Goal: Information Seeking & Learning: Learn about a topic

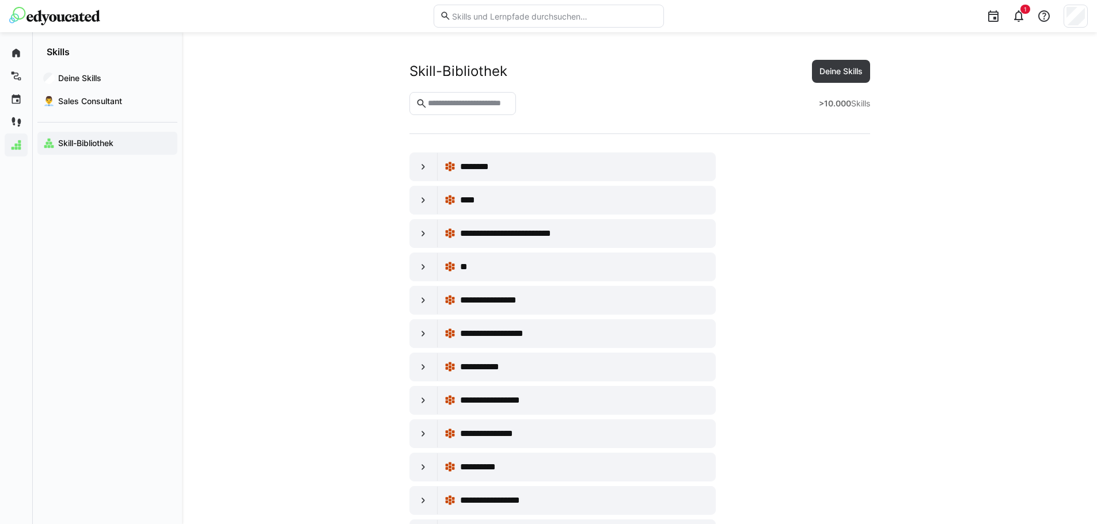
click at [70, 10] on img at bounding box center [54, 16] width 91 height 18
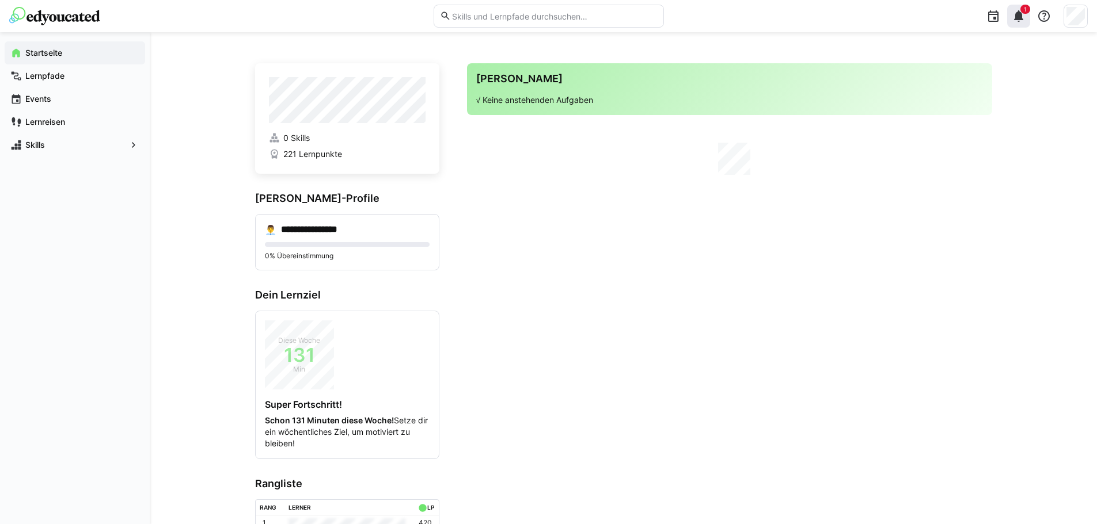
click at [1029, 25] on div "1" at bounding box center [1018, 16] width 23 height 23
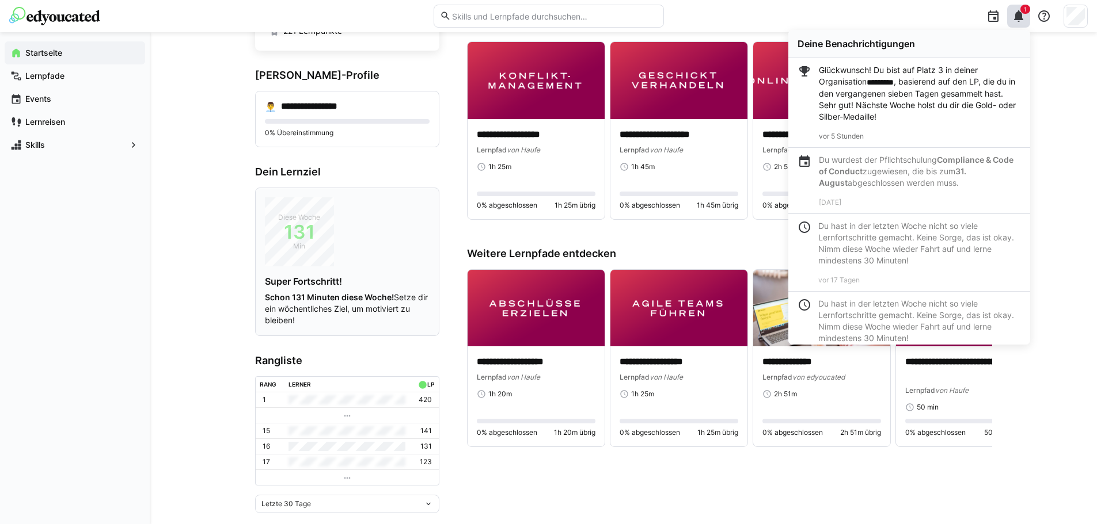
scroll to position [140, 0]
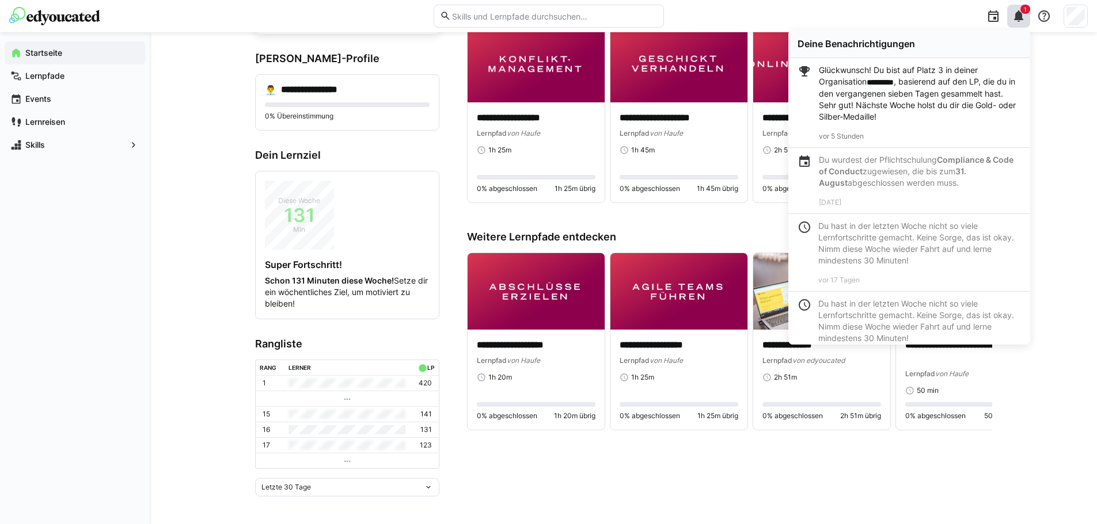
click at [884, 104] on p "Glückwunsch! Du bist auf Platz 3 in deiner Organisation ********* , basierend a…" at bounding box center [920, 93] width 202 height 58
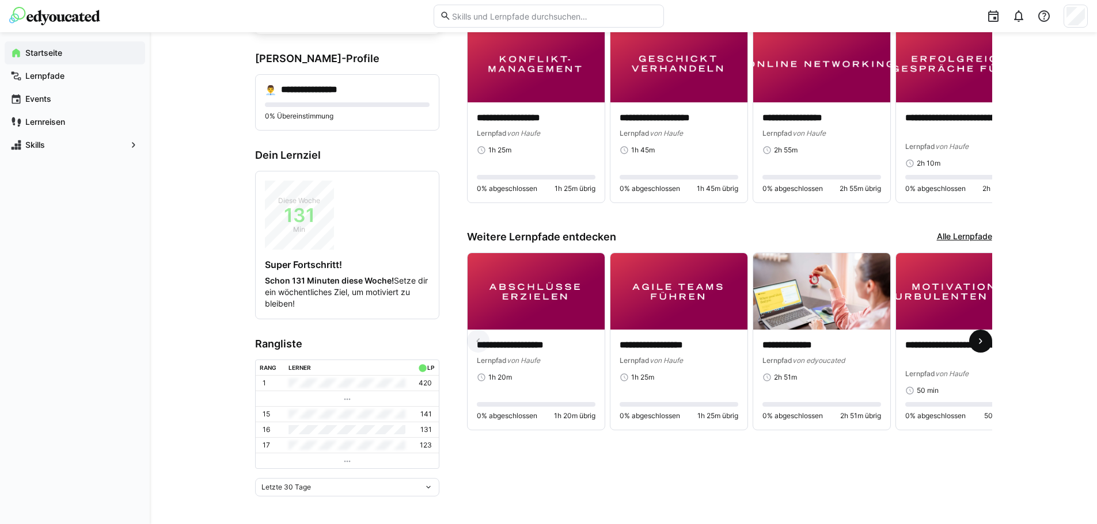
click at [981, 347] on eds-icon at bounding box center [980, 342] width 12 height 12
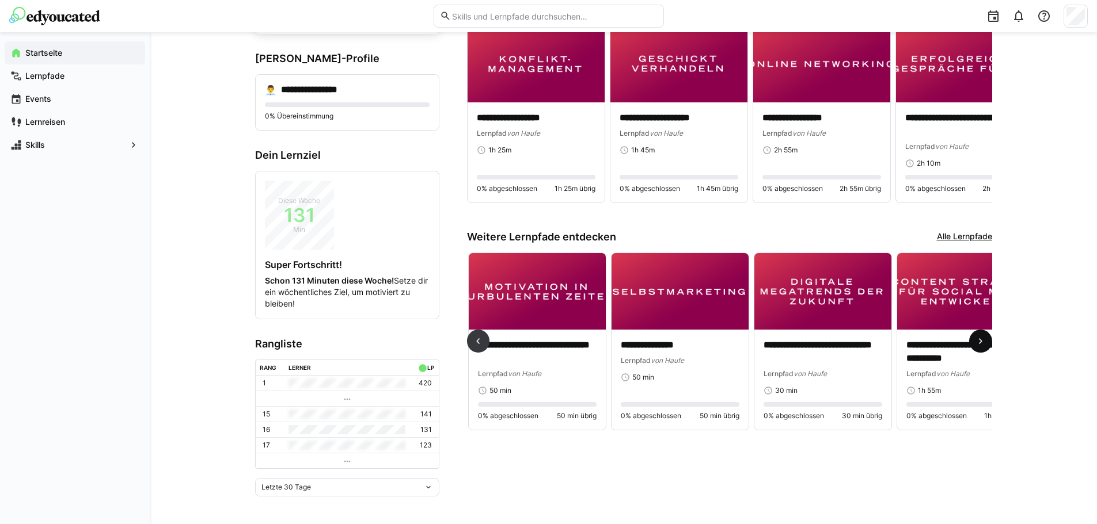
scroll to position [0, 428]
click at [981, 347] on eds-icon at bounding box center [980, 342] width 12 height 12
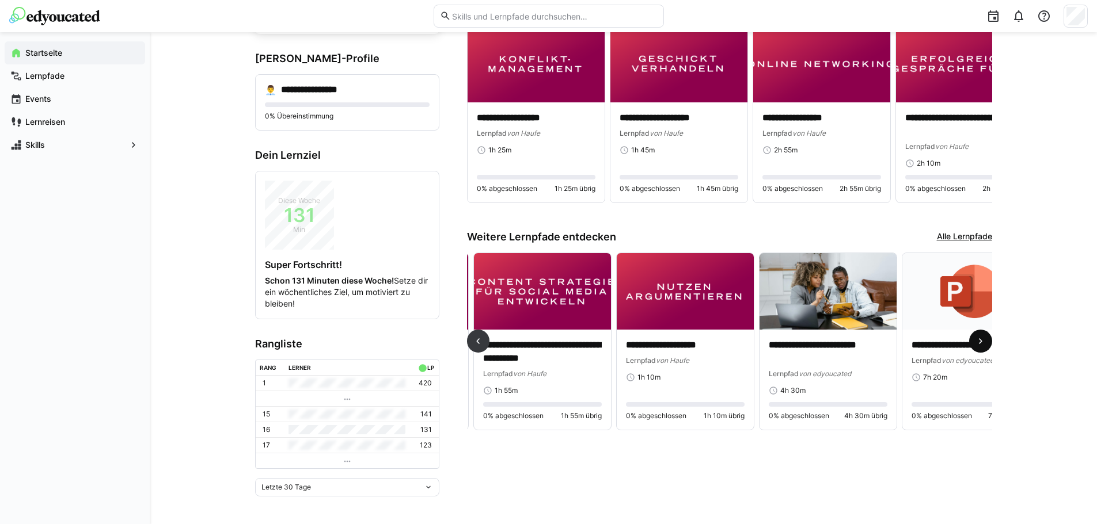
scroll to position [0, 856]
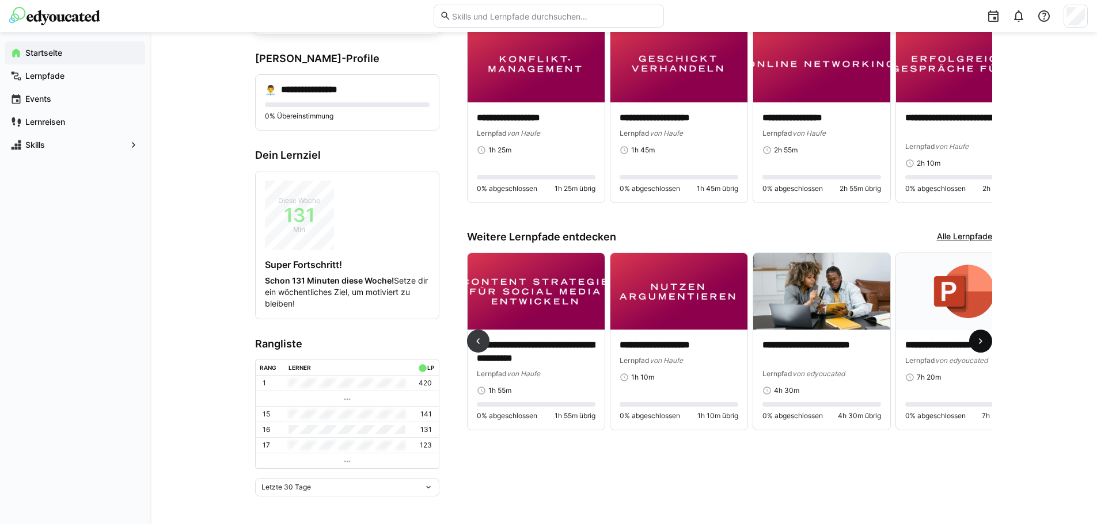
click at [981, 347] on eds-icon at bounding box center [980, 342] width 12 height 12
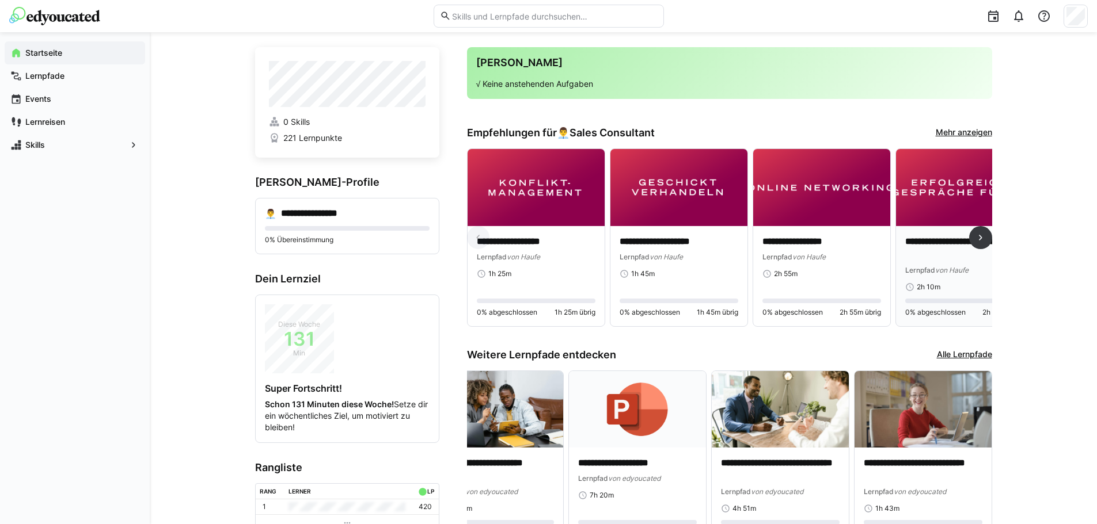
scroll to position [0, 0]
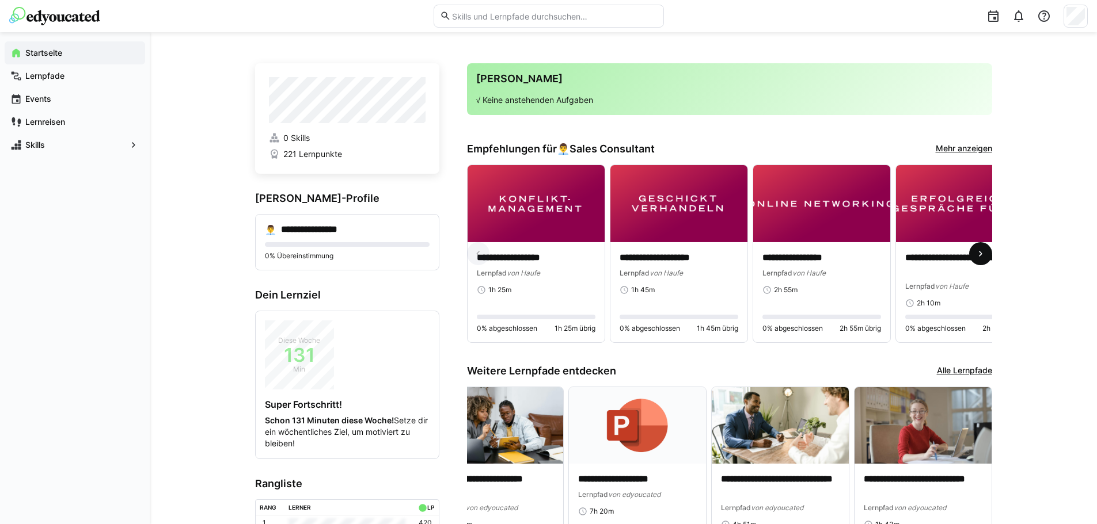
click at [983, 257] on eds-icon at bounding box center [980, 254] width 12 height 12
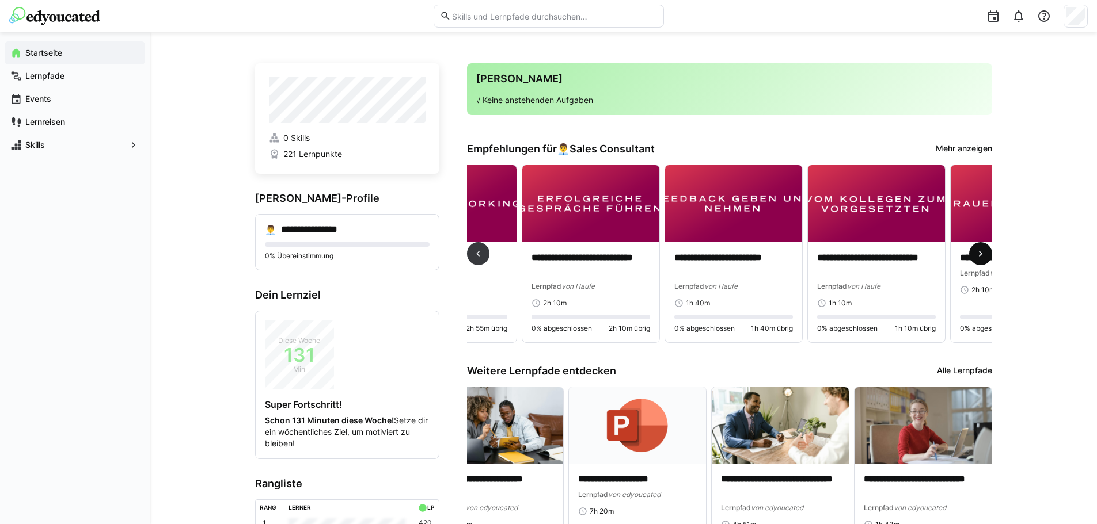
scroll to position [0, 428]
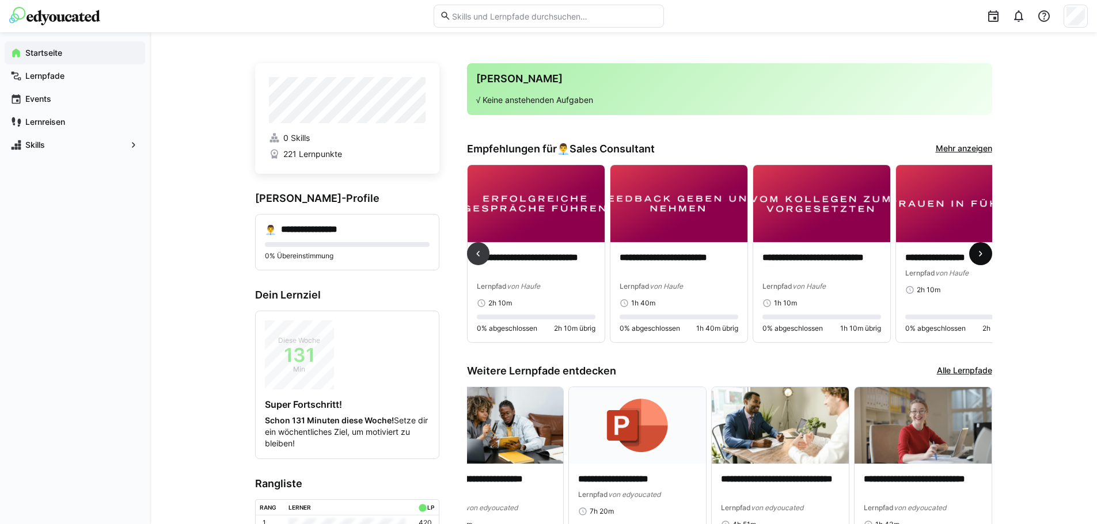
click at [983, 257] on eds-icon at bounding box center [980, 254] width 12 height 12
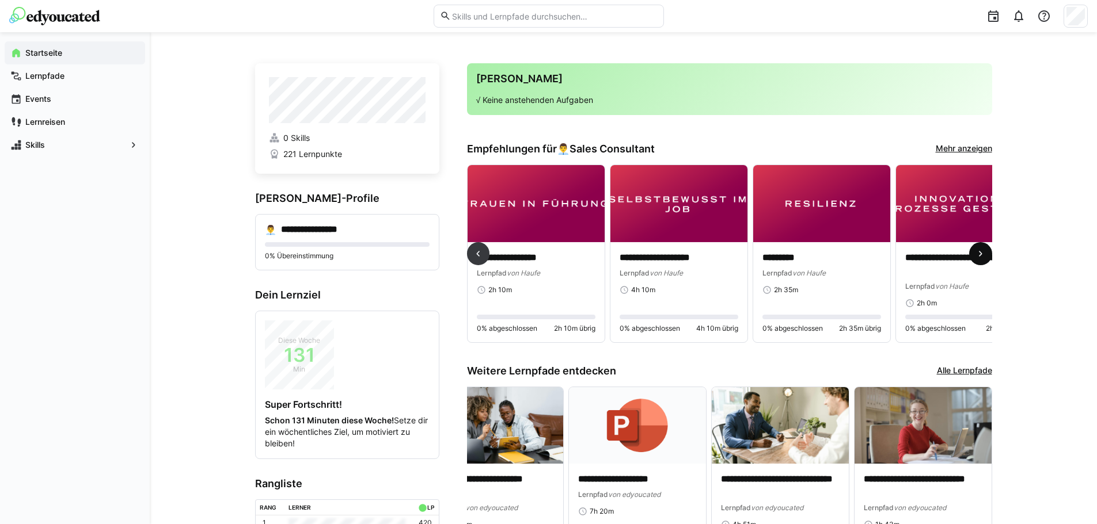
click at [983, 257] on eds-icon at bounding box center [980, 254] width 12 height 12
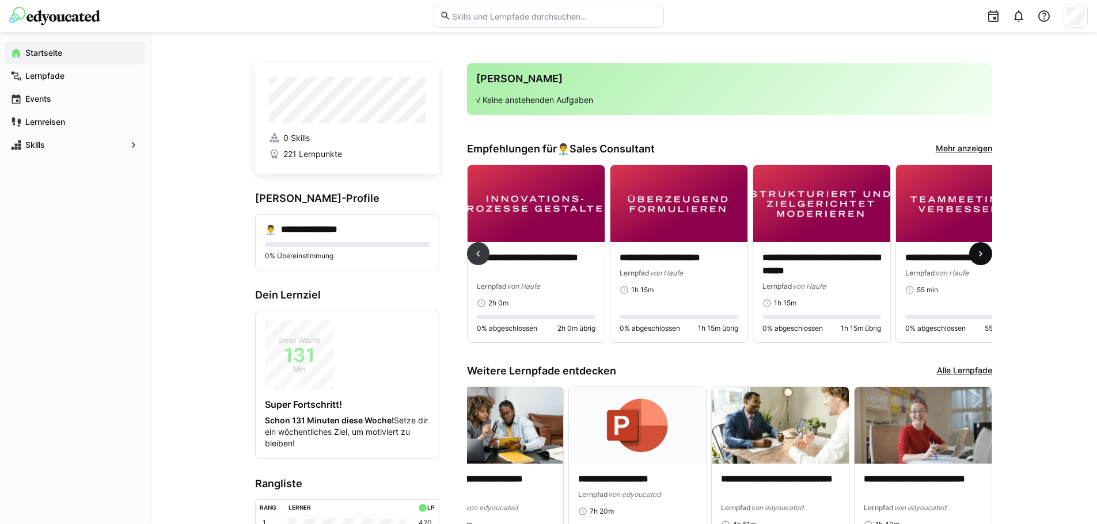
click at [983, 257] on eds-icon at bounding box center [980, 254] width 12 height 12
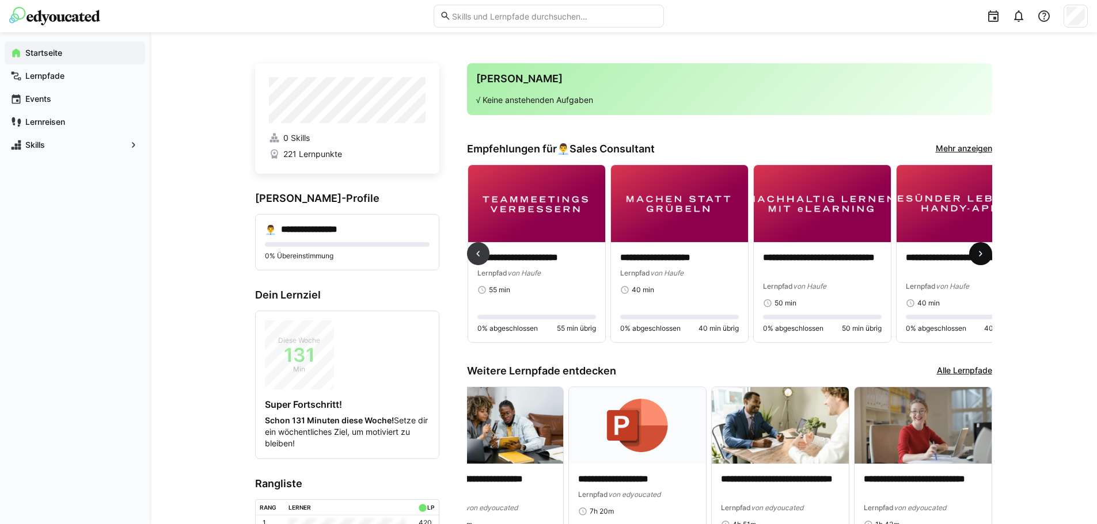
scroll to position [0, 1713]
click at [978, 254] on eds-icon at bounding box center [980, 254] width 12 height 12
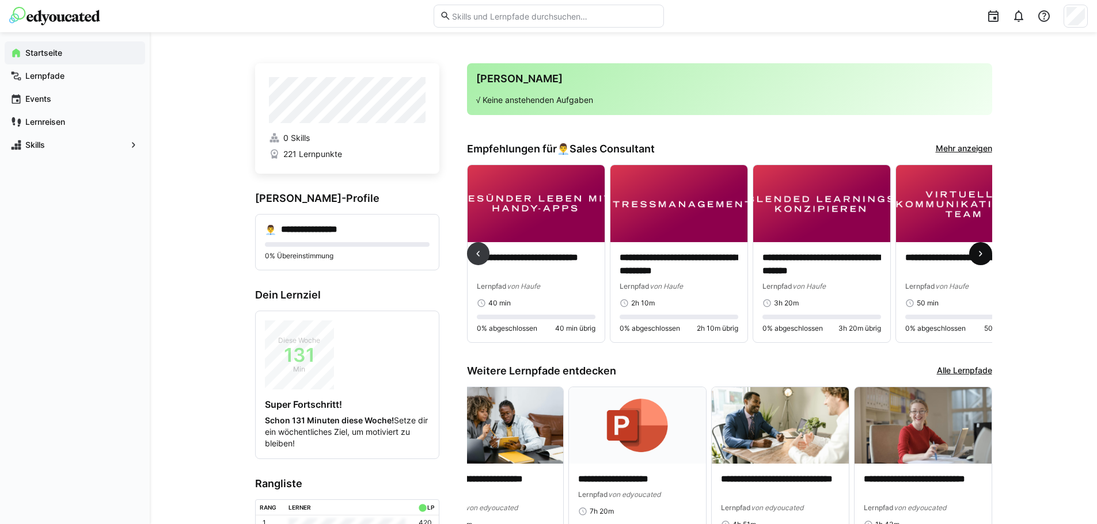
click at [978, 254] on eds-icon at bounding box center [980, 254] width 12 height 12
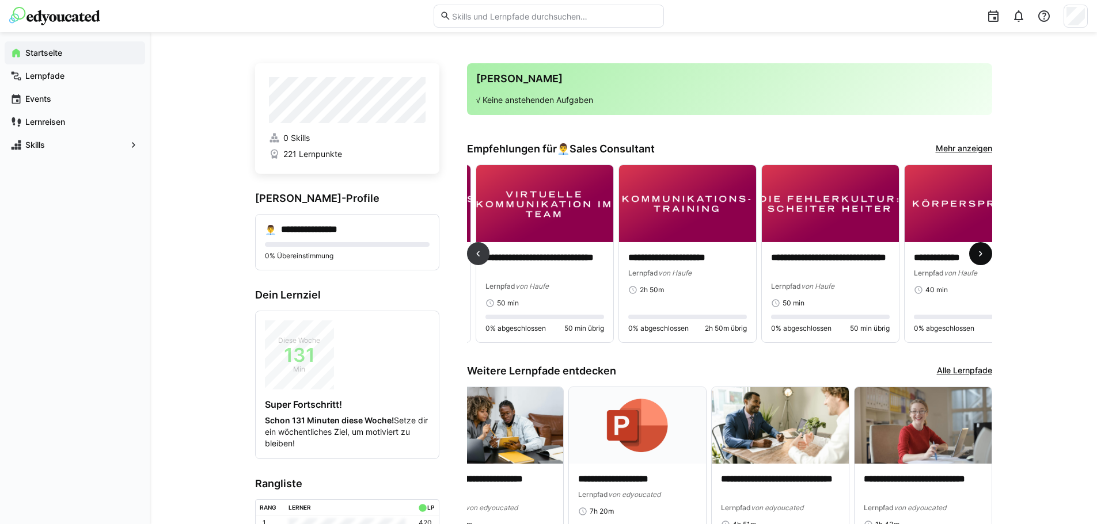
scroll to position [0, 2569]
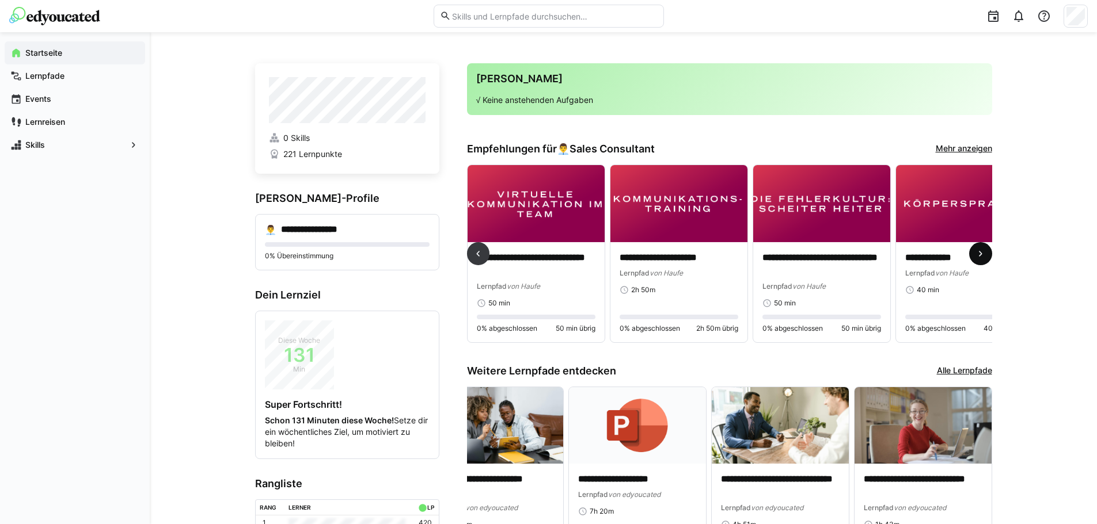
click at [973, 255] on span at bounding box center [980, 253] width 23 height 23
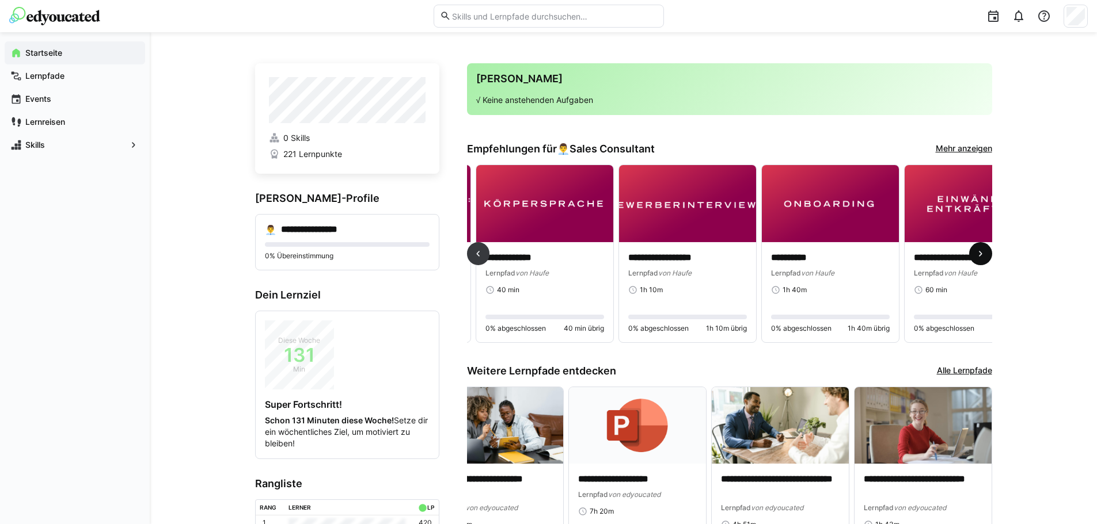
scroll to position [0, 2998]
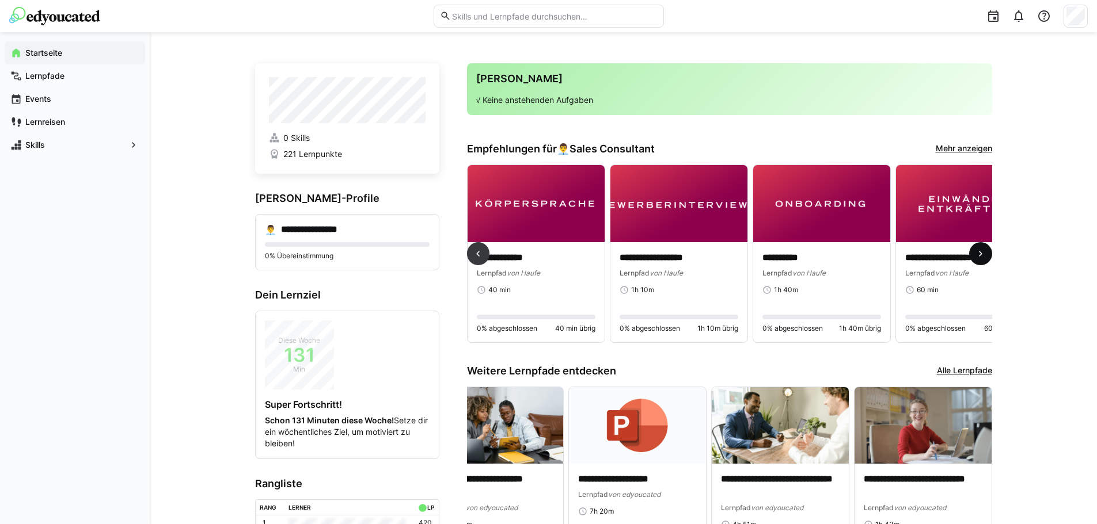
click at [973, 255] on span at bounding box center [980, 253] width 23 height 23
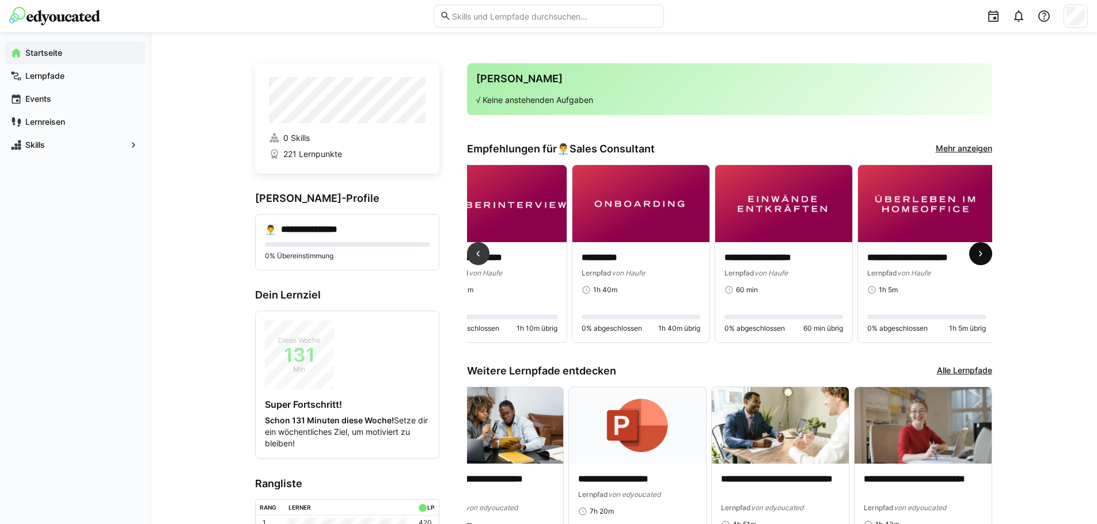
scroll to position [0, 3182]
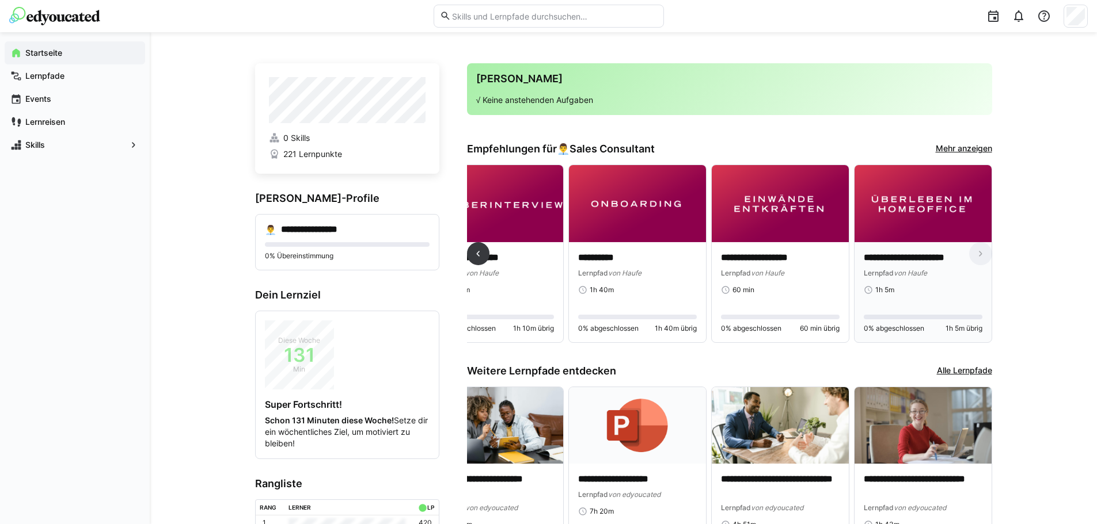
click at [919, 256] on p "**********" at bounding box center [922, 258] width 119 height 13
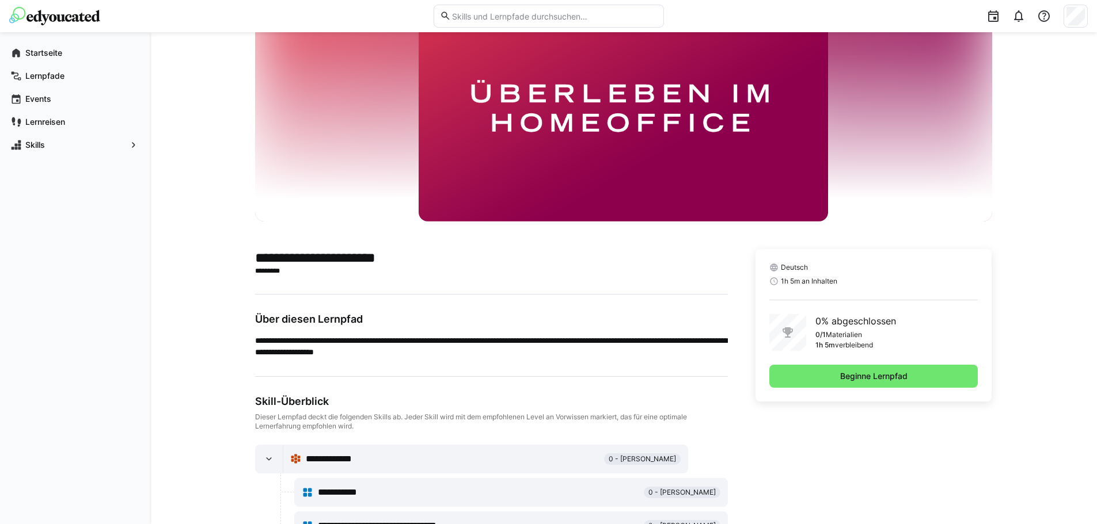
scroll to position [112, 0]
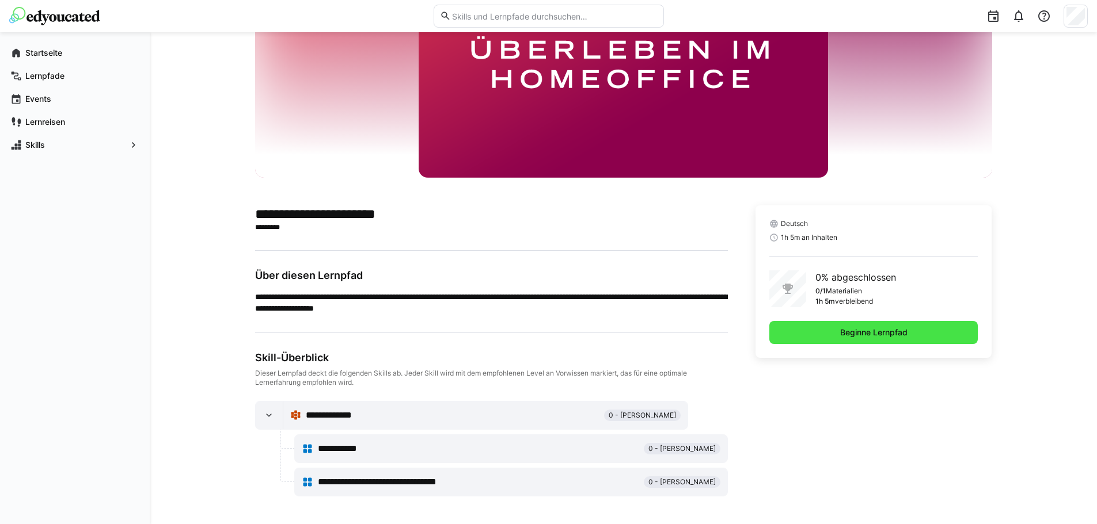
click at [824, 334] on span "Beginne Lernpfad" at bounding box center [873, 332] width 209 height 23
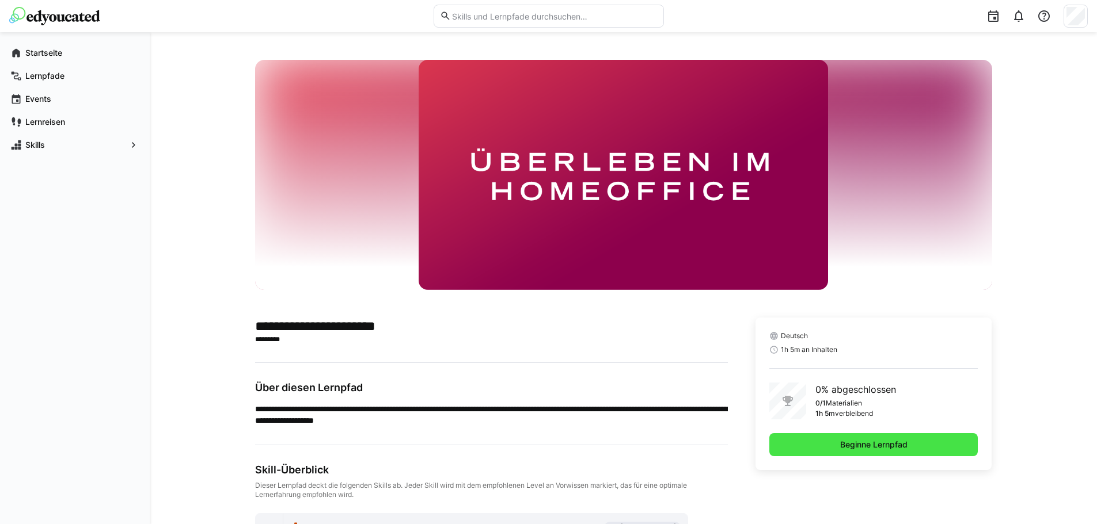
click at [852, 434] on span "Beginne Lernpfad" at bounding box center [873, 444] width 209 height 23
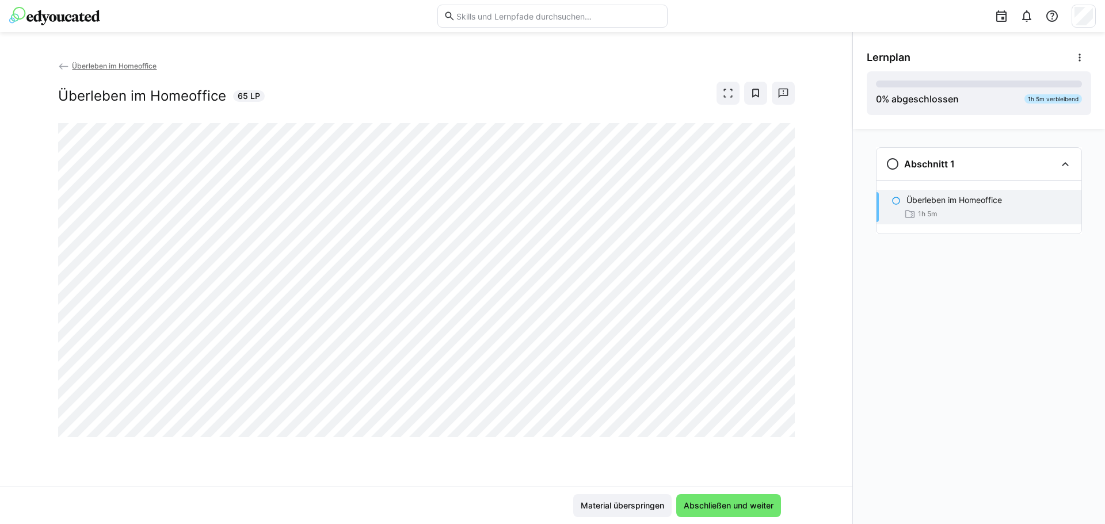
click at [894, 206] on div "Überleben im Homeoffice 1h 5m" at bounding box center [979, 207] width 205 height 35
click at [889, 159] on eds-icon at bounding box center [893, 164] width 14 height 14
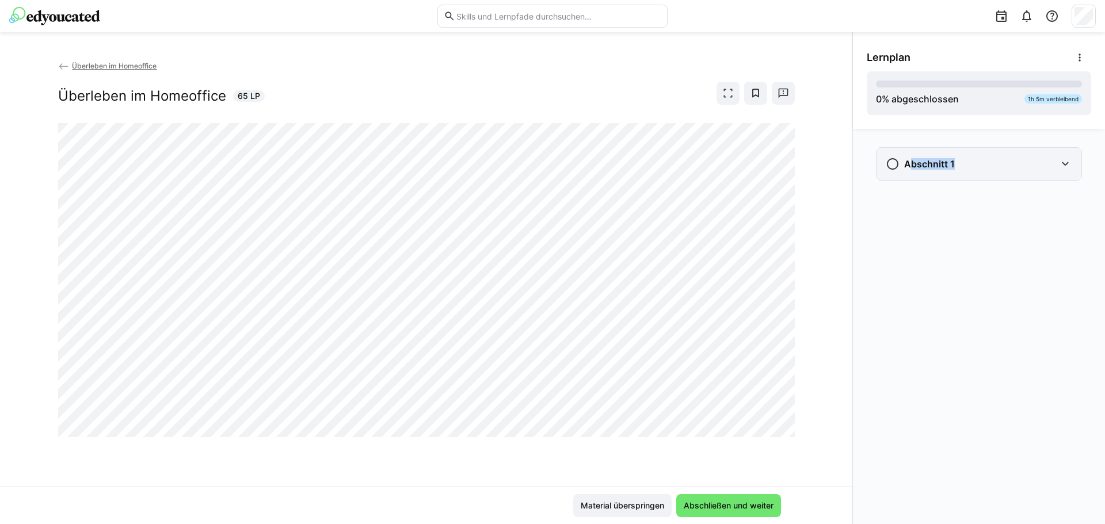
click at [889, 159] on eds-icon at bounding box center [893, 164] width 14 height 14
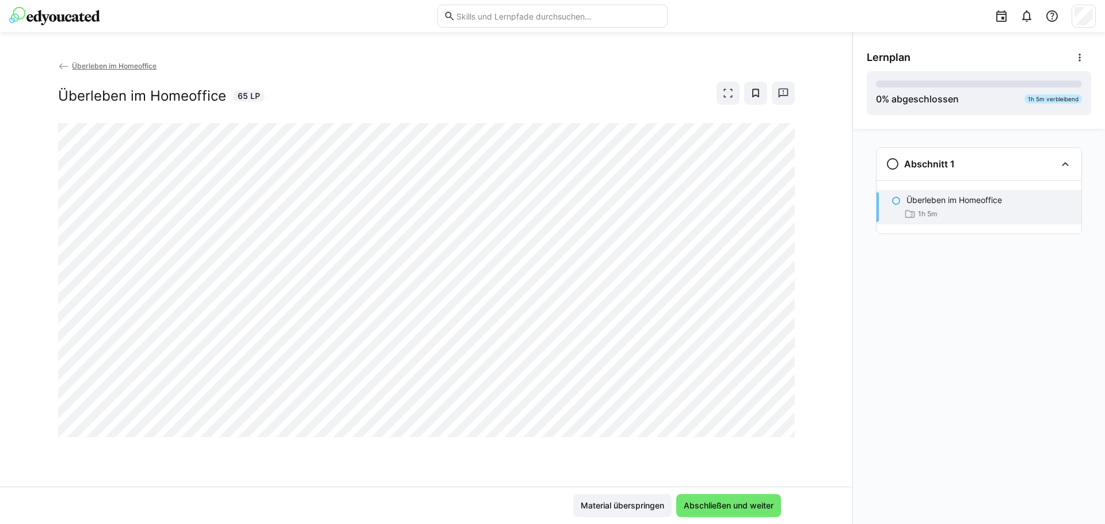
click at [907, 195] on p "Überleben im Homeoffice" at bounding box center [955, 201] width 96 height 12
click at [615, 494] on div "Material überspringen Abschließen und weiter" at bounding box center [426, 505] width 852 height 37
click at [109, 63] on span "Überleben im Homeoffice" at bounding box center [114, 66] width 85 height 9
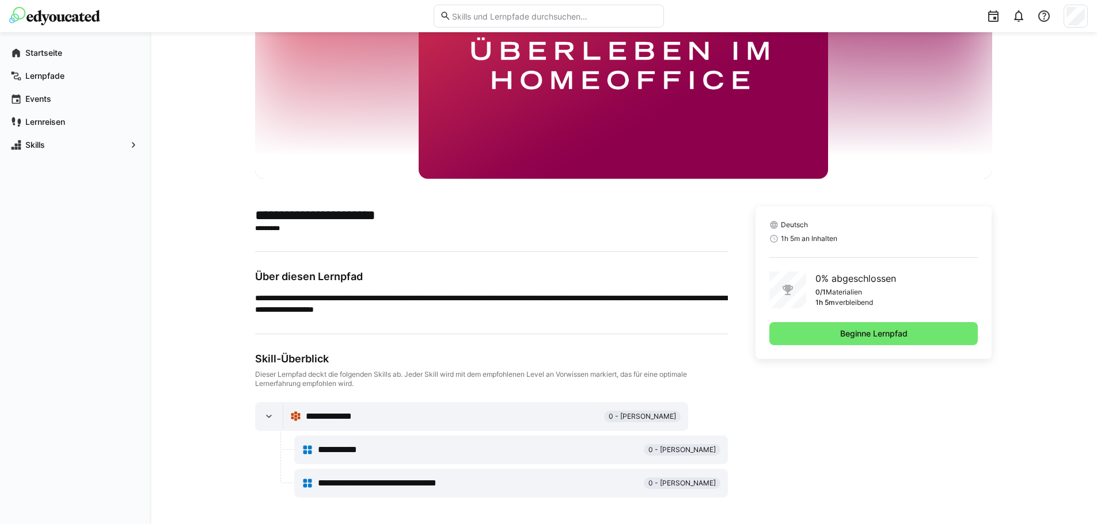
scroll to position [112, 0]
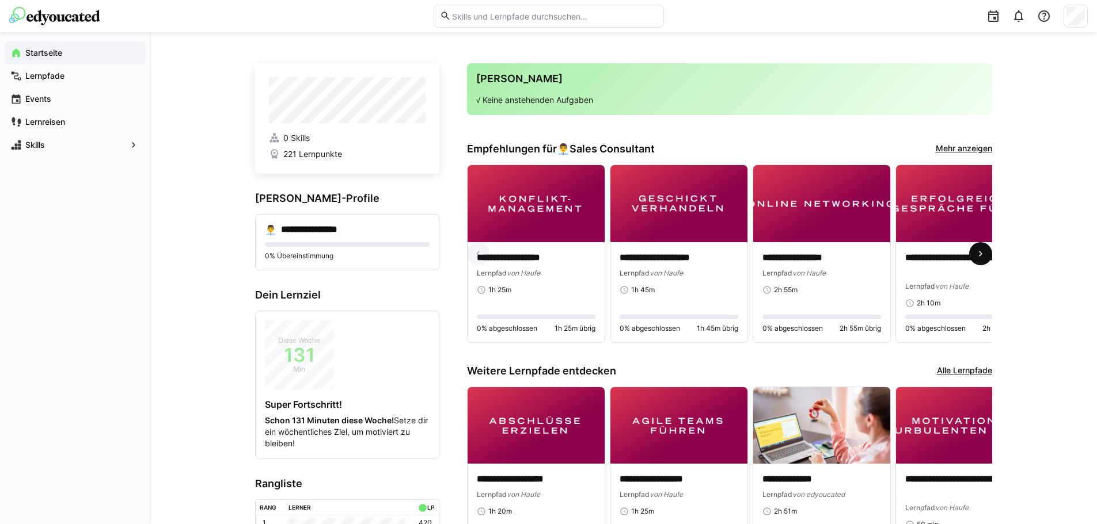
click at [980, 260] on eds-icon at bounding box center [980, 254] width 12 height 12
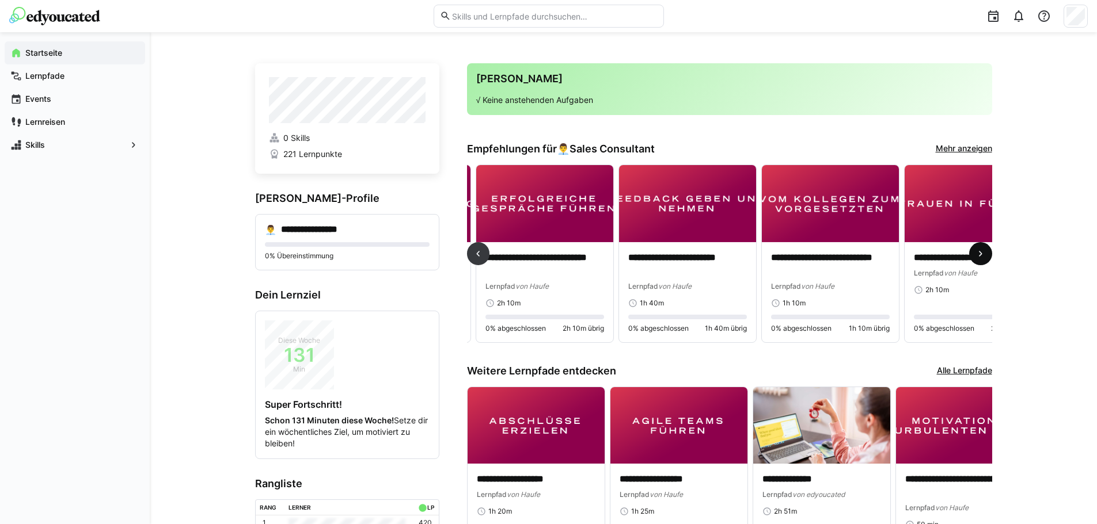
scroll to position [0, 428]
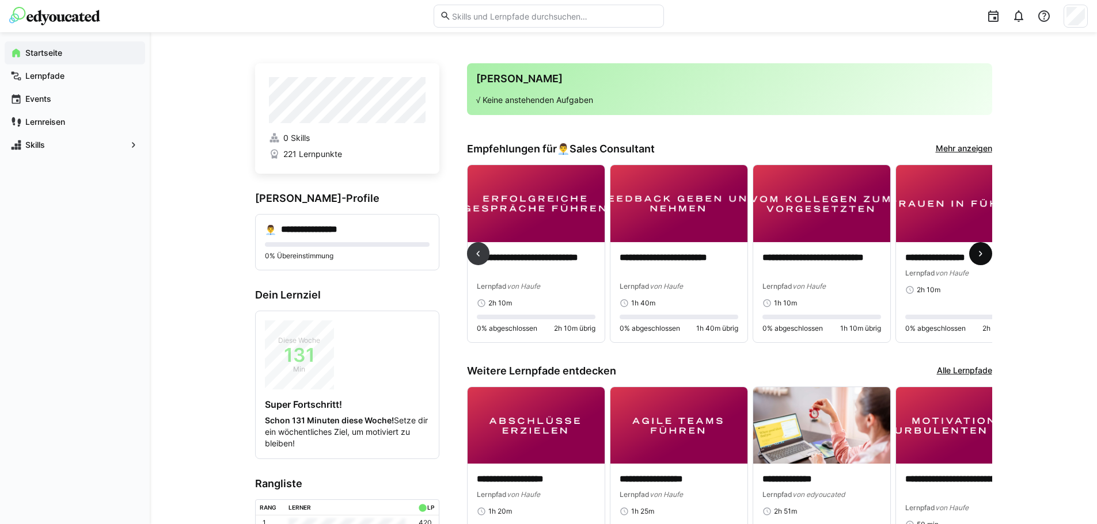
click at [980, 260] on eds-icon at bounding box center [980, 254] width 12 height 12
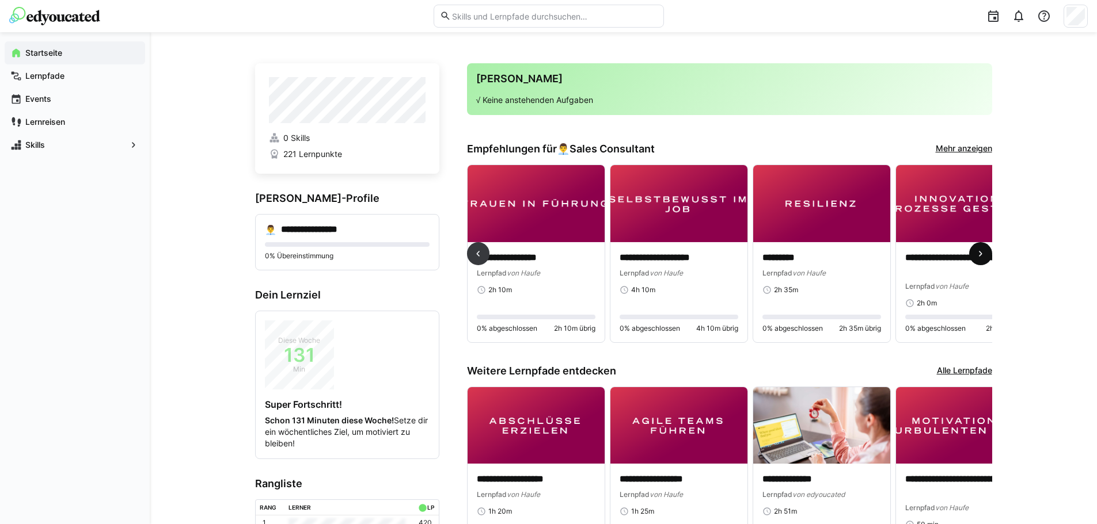
click at [980, 260] on eds-icon at bounding box center [980, 254] width 12 height 12
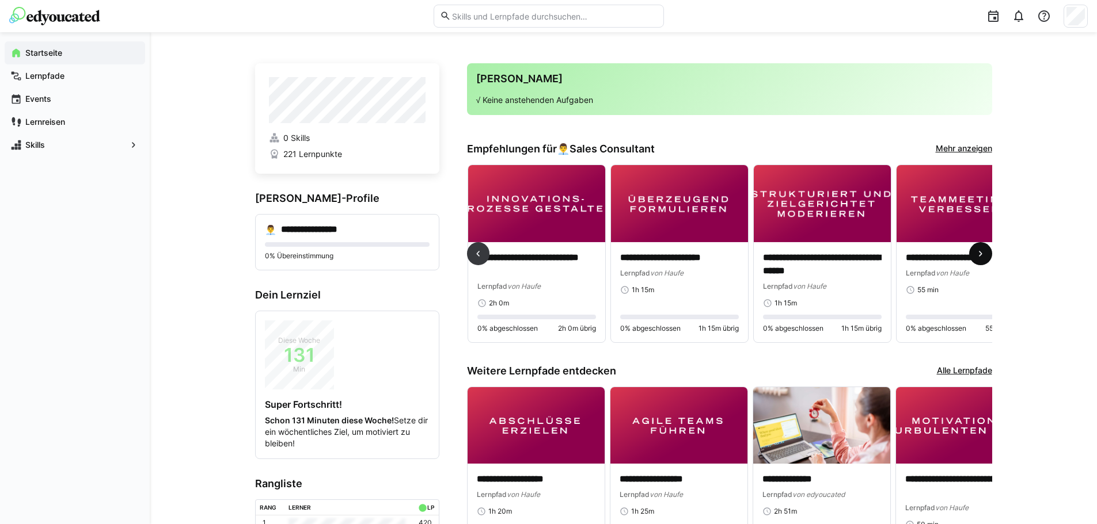
scroll to position [0, 1285]
click at [980, 260] on eds-icon at bounding box center [980, 254] width 12 height 12
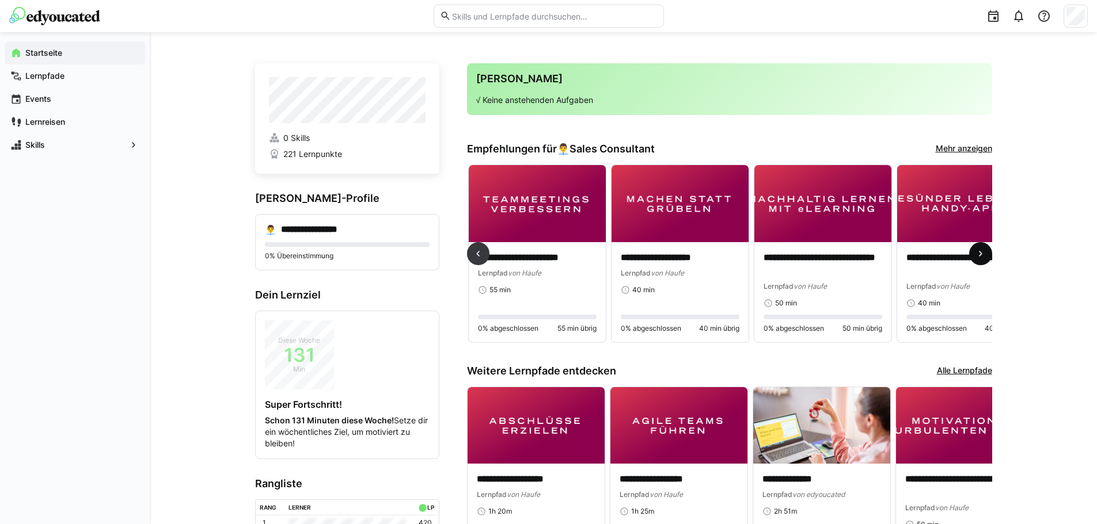
scroll to position [0, 1713]
click at [970, 251] on span at bounding box center [980, 253] width 23 height 23
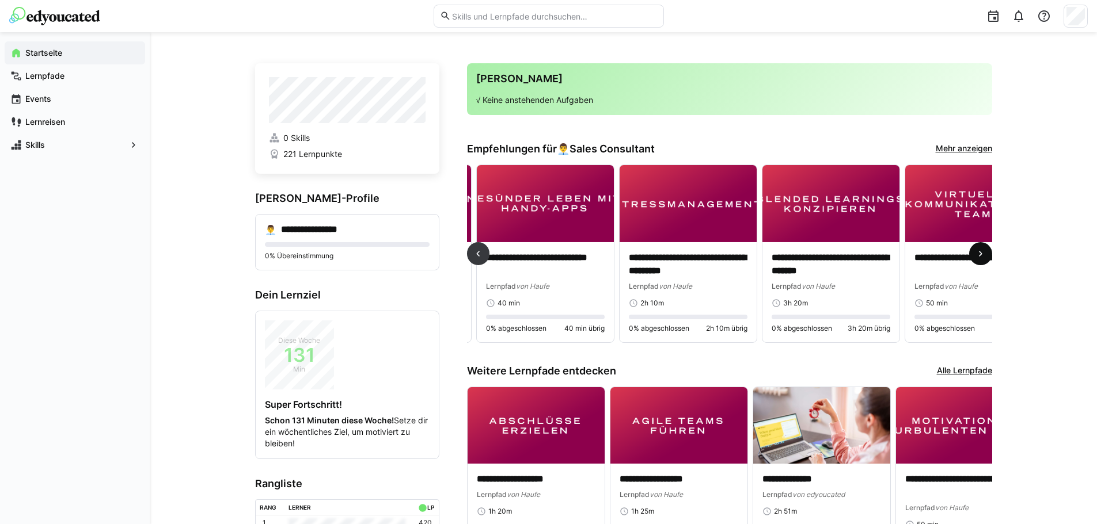
scroll to position [0, 2141]
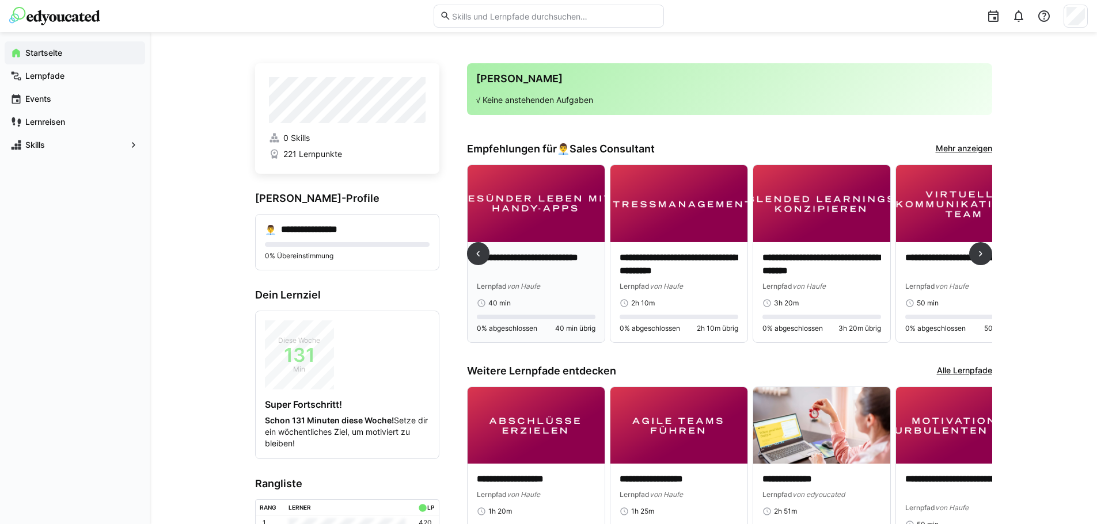
click at [561, 280] on div "Lernpfad von Haufe" at bounding box center [536, 286] width 119 height 12
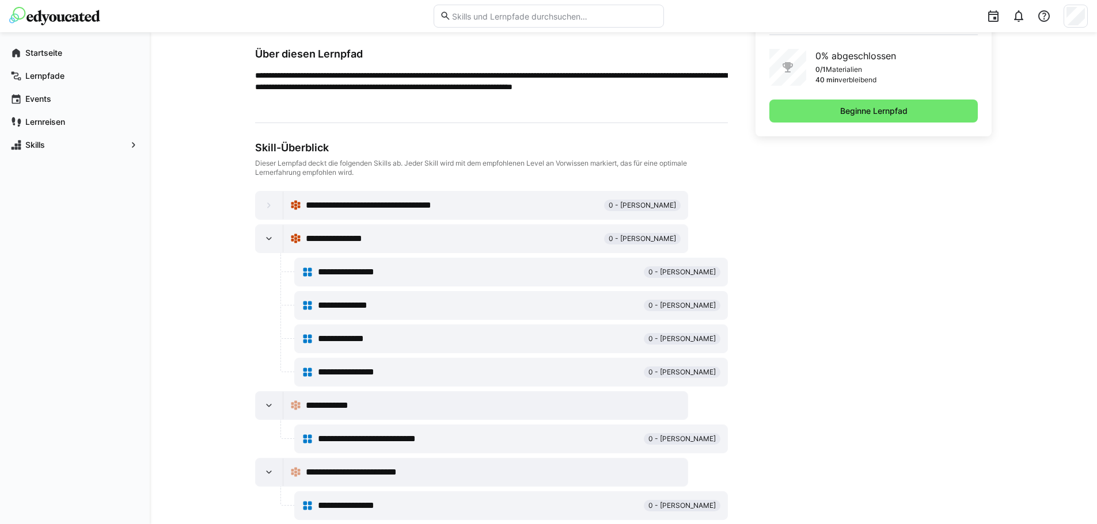
scroll to position [345, 0]
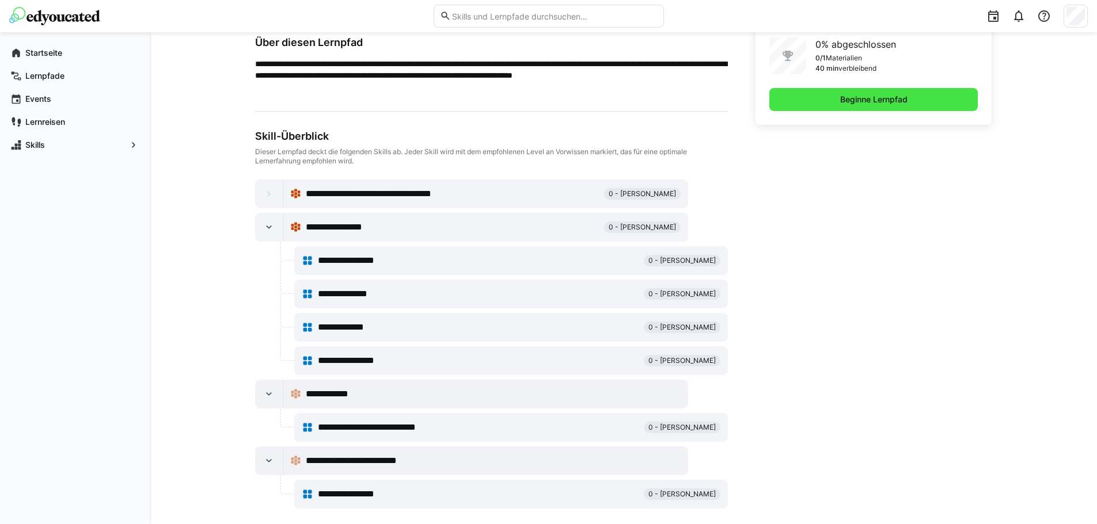
click at [858, 103] on span "Beginne Lernpfad" at bounding box center [873, 100] width 71 height 12
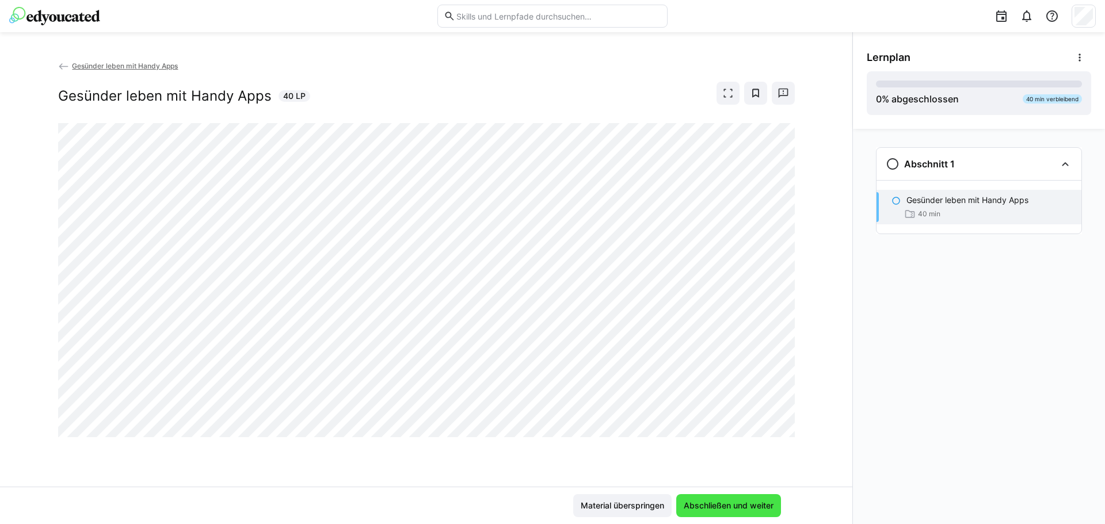
click at [745, 497] on span "Abschließen und weiter" at bounding box center [728, 505] width 105 height 23
click at [702, 501] on span "Abschließen und weiter" at bounding box center [728, 506] width 93 height 12
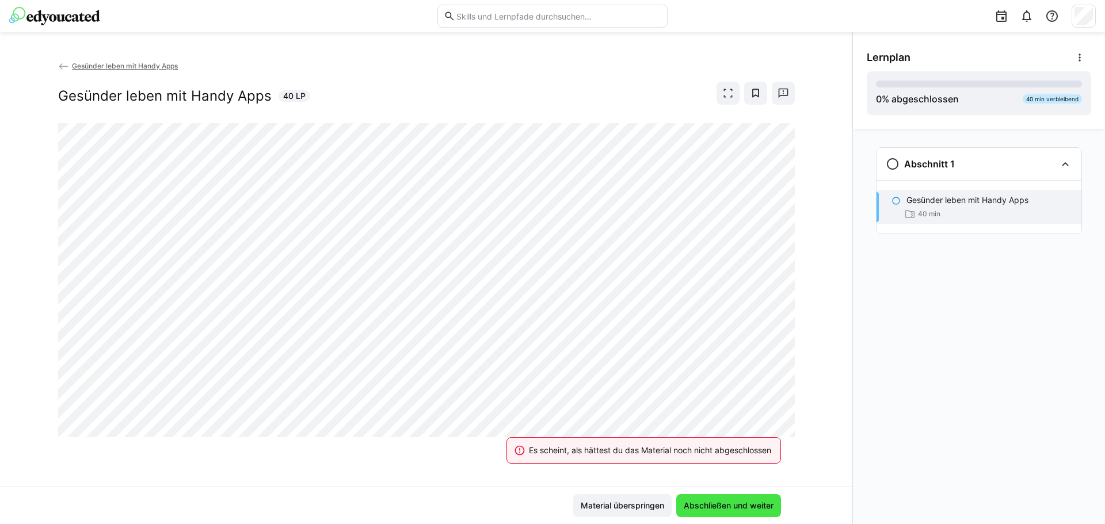
click at [702, 509] on span "Abschließen und weiter" at bounding box center [728, 506] width 93 height 12
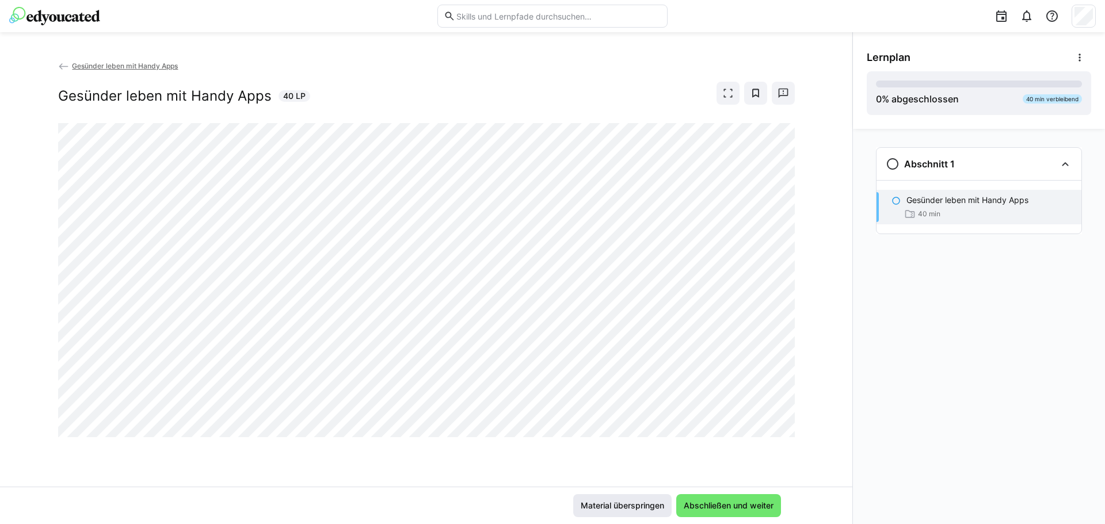
click at [630, 502] on span "Material überspringen" at bounding box center [622, 506] width 87 height 12
click at [724, 508] on span "Abschließen und weiter" at bounding box center [728, 506] width 93 height 12
click at [144, 66] on span "Gesünder leben mit Handy Apps" at bounding box center [125, 66] width 106 height 9
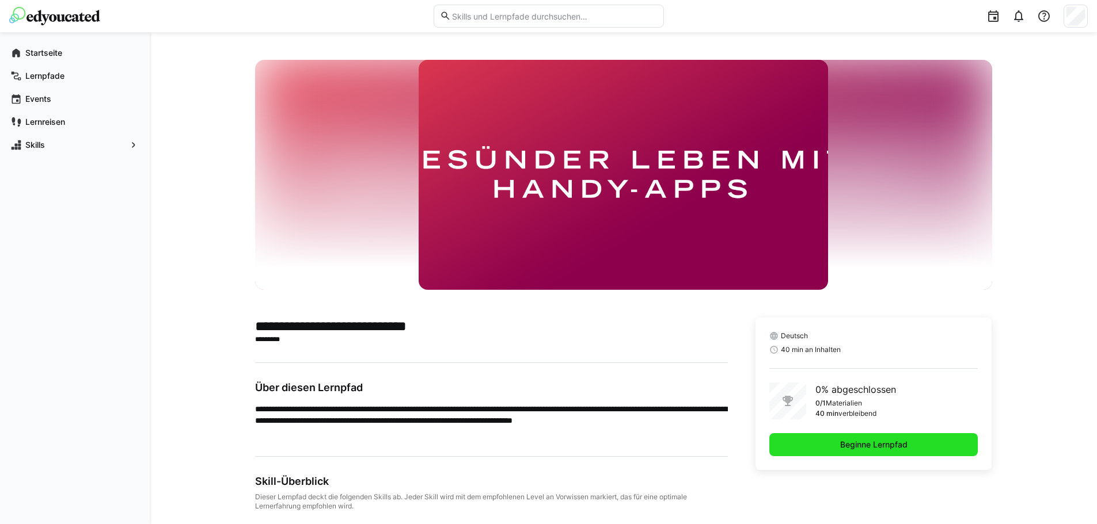
click at [884, 449] on span "Beginne Lernpfad" at bounding box center [873, 445] width 71 height 12
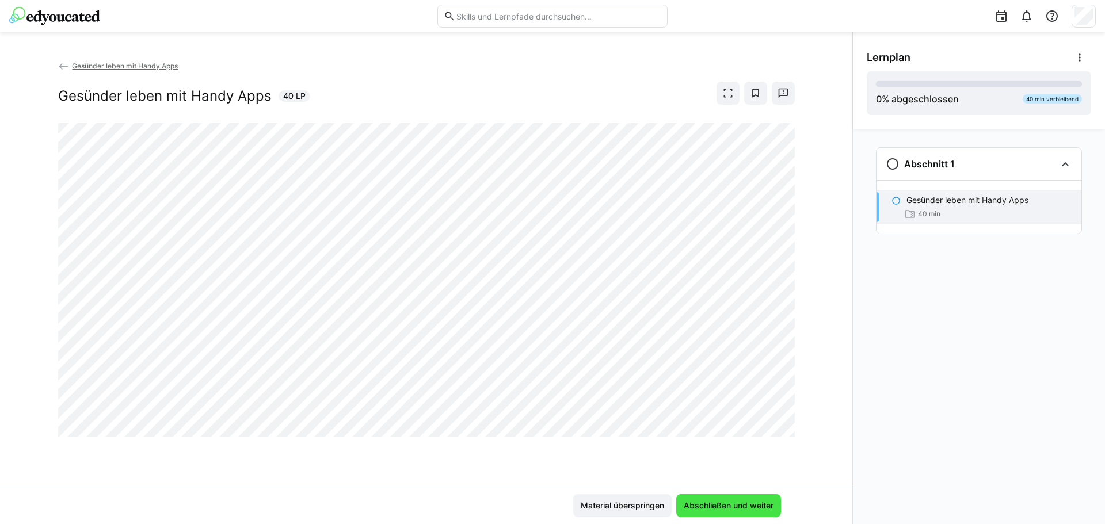
click at [756, 507] on span "Abschließen und weiter" at bounding box center [728, 506] width 93 height 12
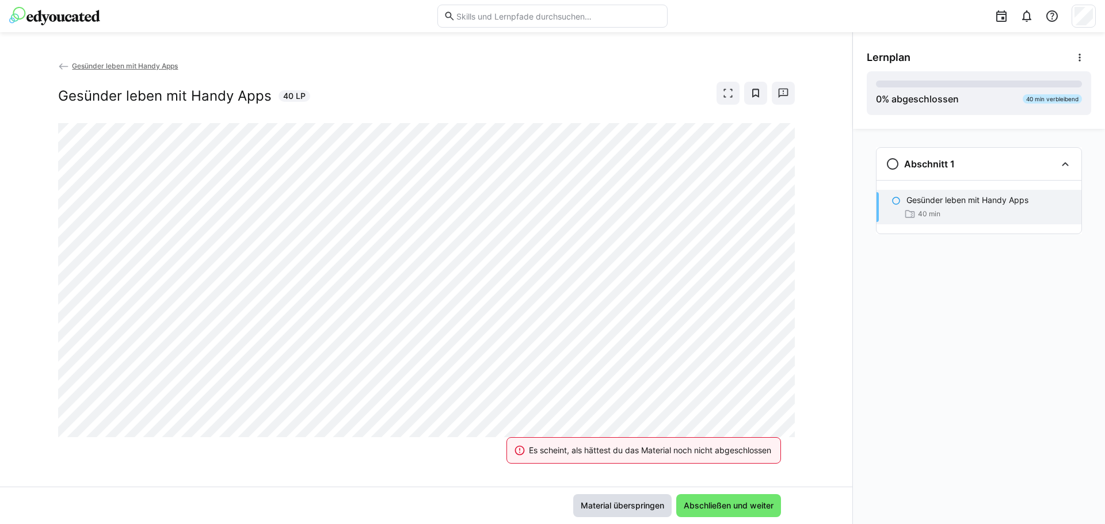
click at [591, 510] on span "Material überspringen" at bounding box center [622, 506] width 87 height 12
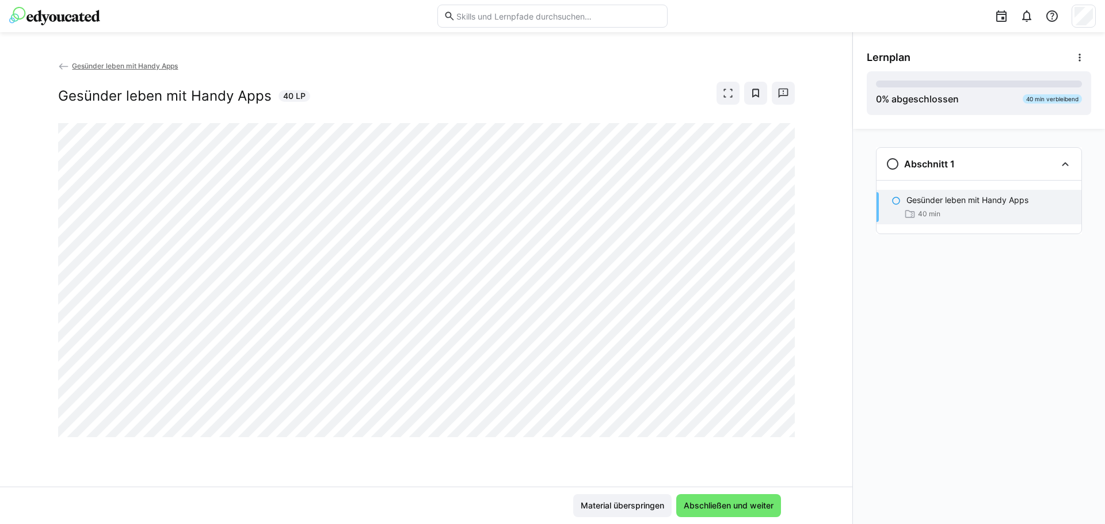
click at [82, 65] on span "Gesünder leben mit Handy Apps" at bounding box center [125, 66] width 106 height 9
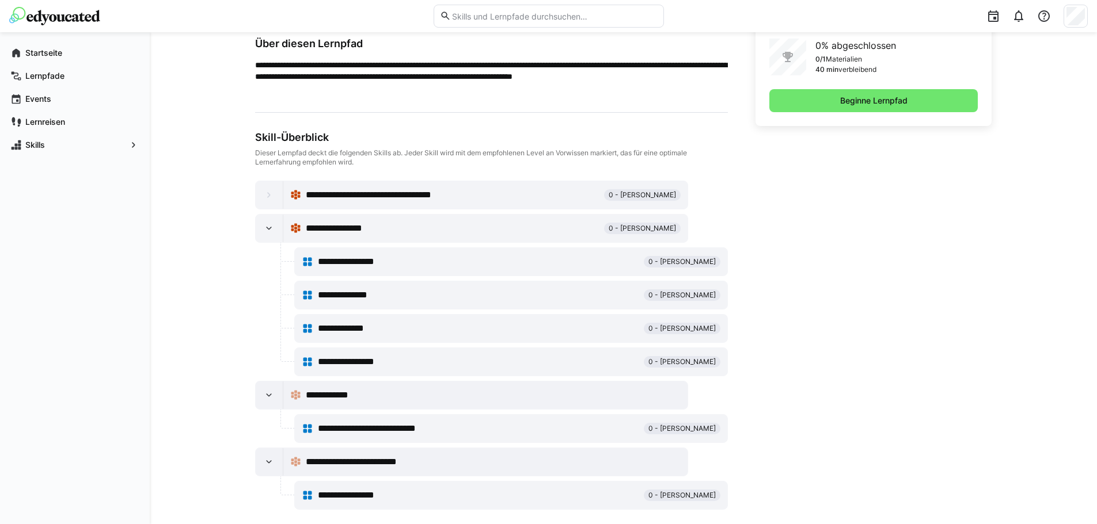
scroll to position [357, 0]
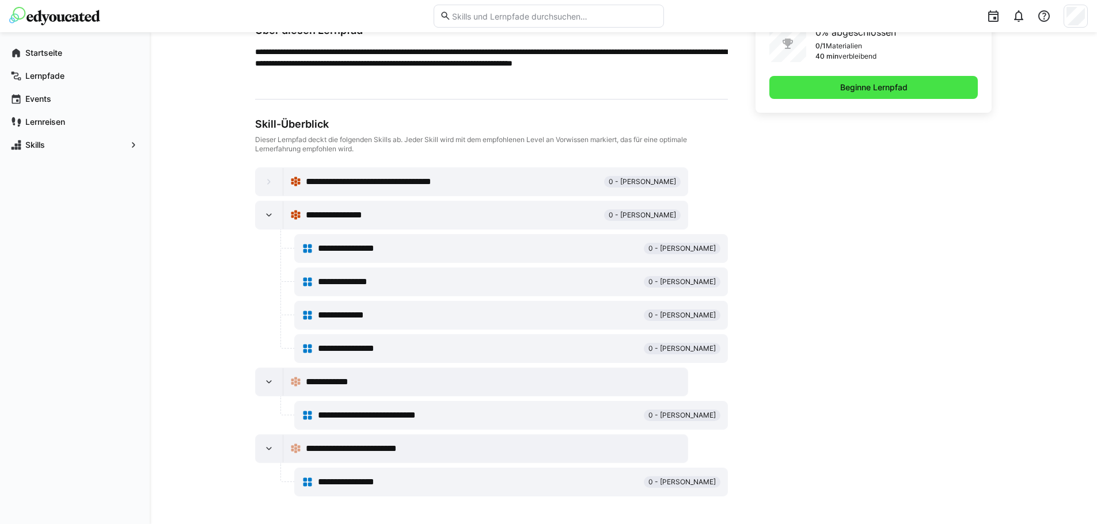
click at [865, 93] on span "Beginne Lernpfad" at bounding box center [873, 88] width 71 height 12
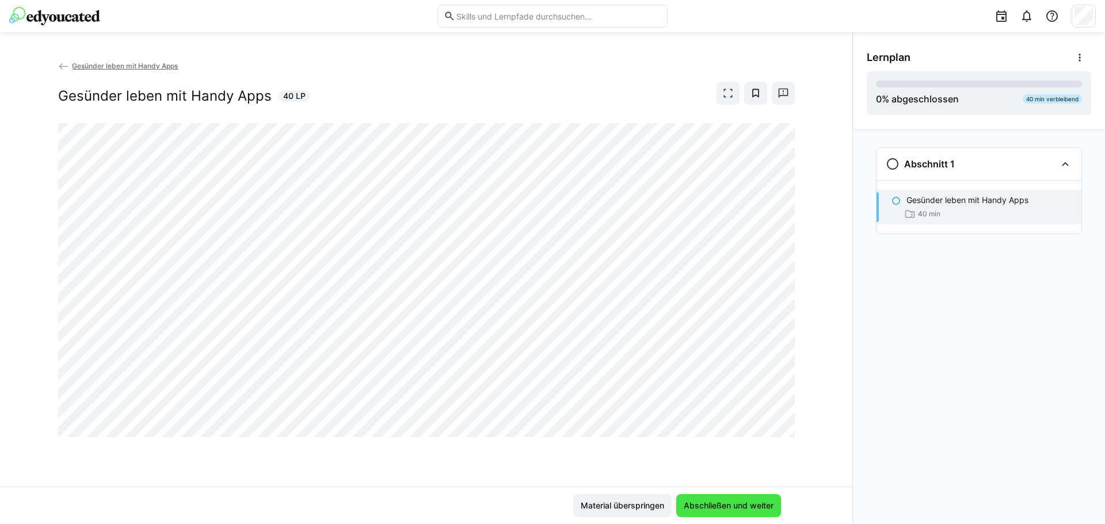
click at [715, 509] on span "Abschließen und weiter" at bounding box center [728, 506] width 93 height 12
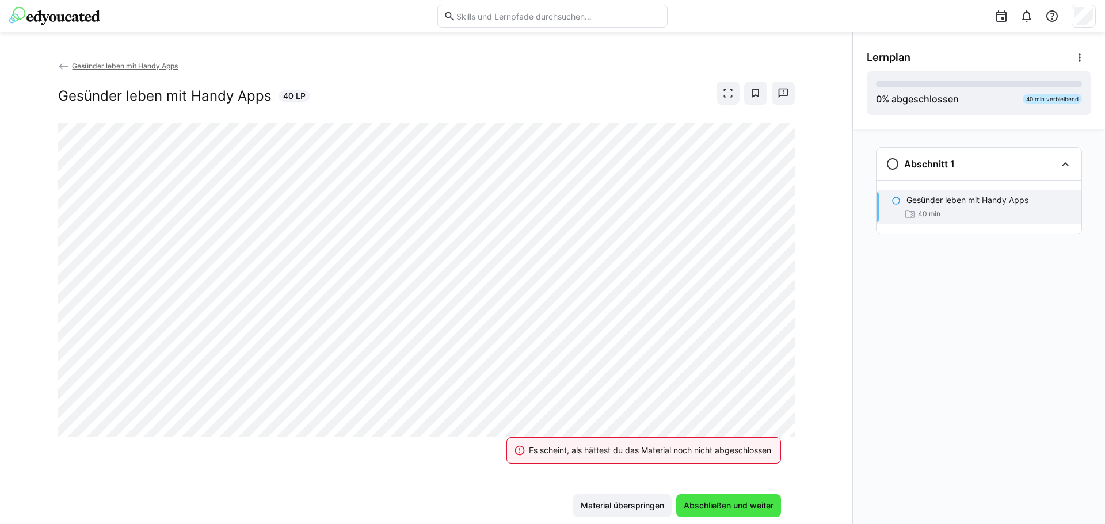
click at [715, 509] on span "Abschließen und weiter" at bounding box center [728, 506] width 93 height 12
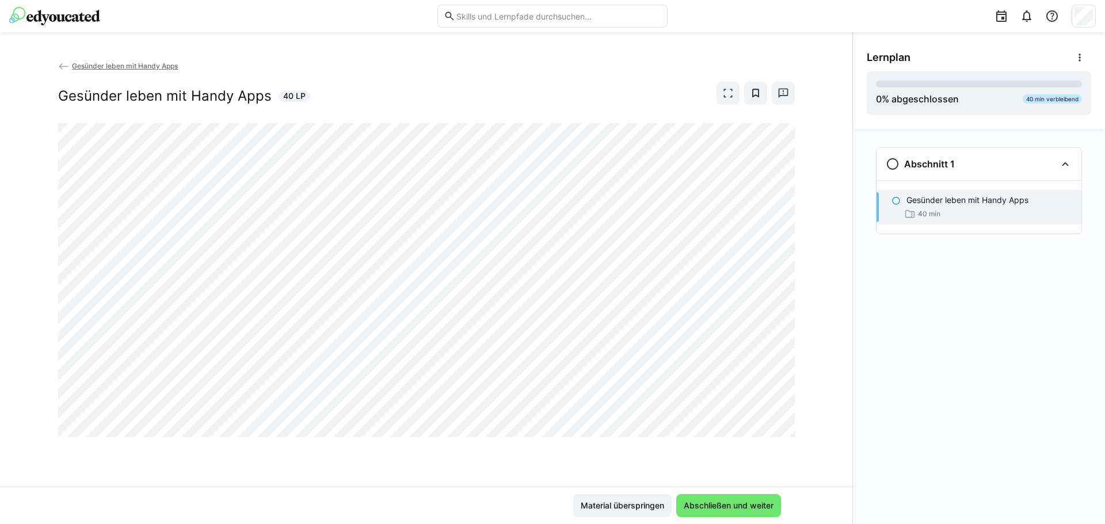
click at [75, 25] on img at bounding box center [54, 16] width 91 height 18
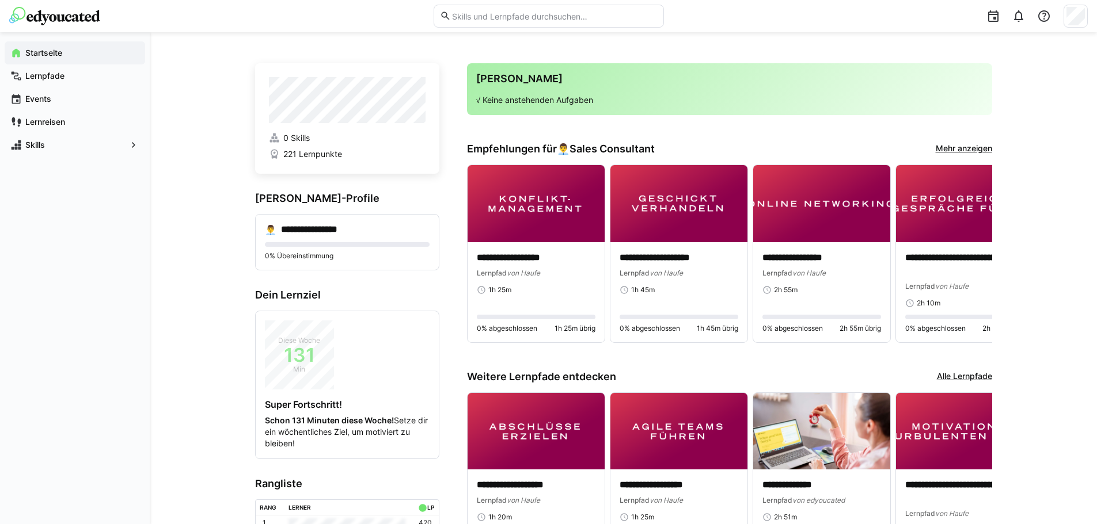
scroll to position [115, 0]
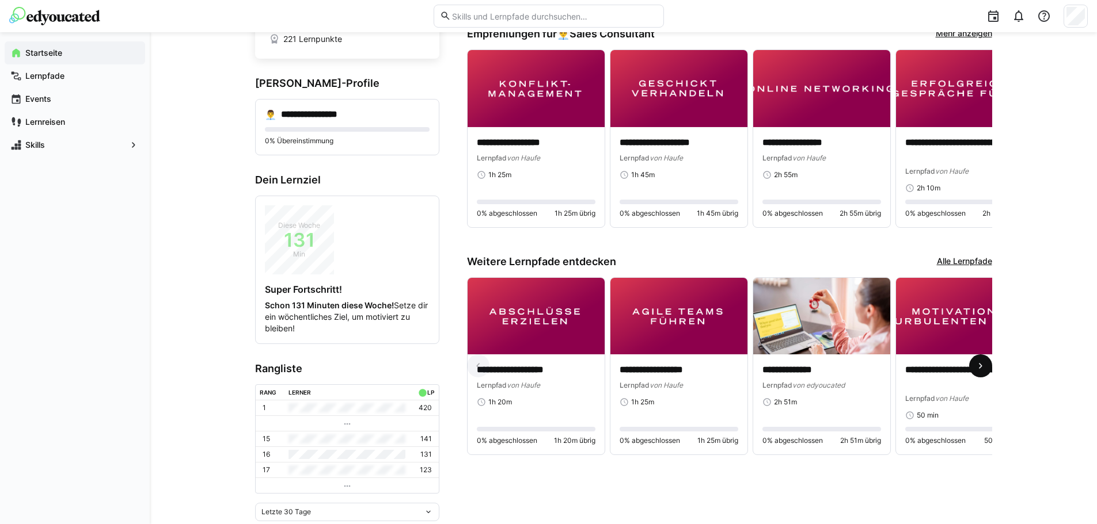
click at [983, 364] on eds-icon at bounding box center [980, 366] width 12 height 12
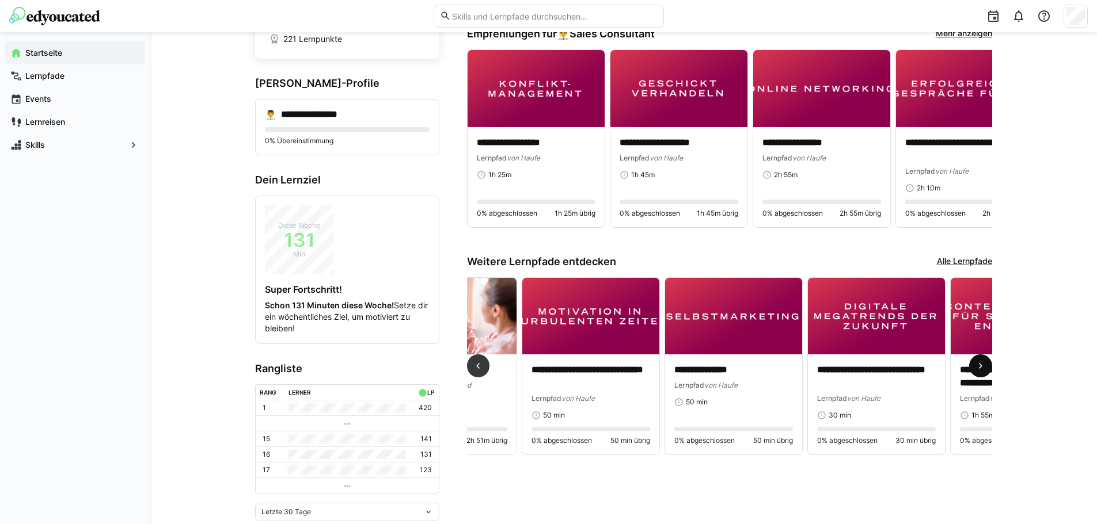
scroll to position [0, 428]
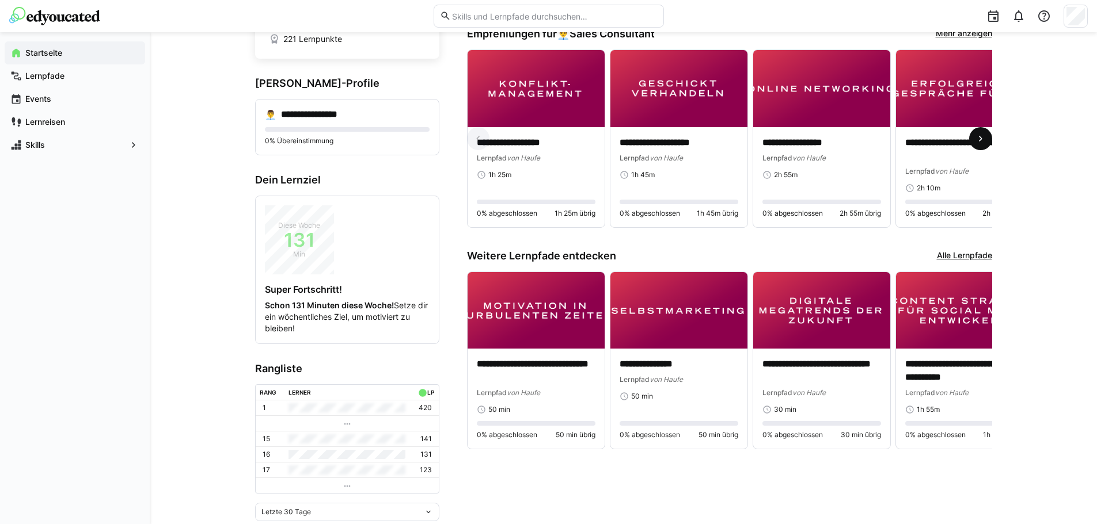
click at [976, 144] on eds-icon at bounding box center [980, 139] width 12 height 12
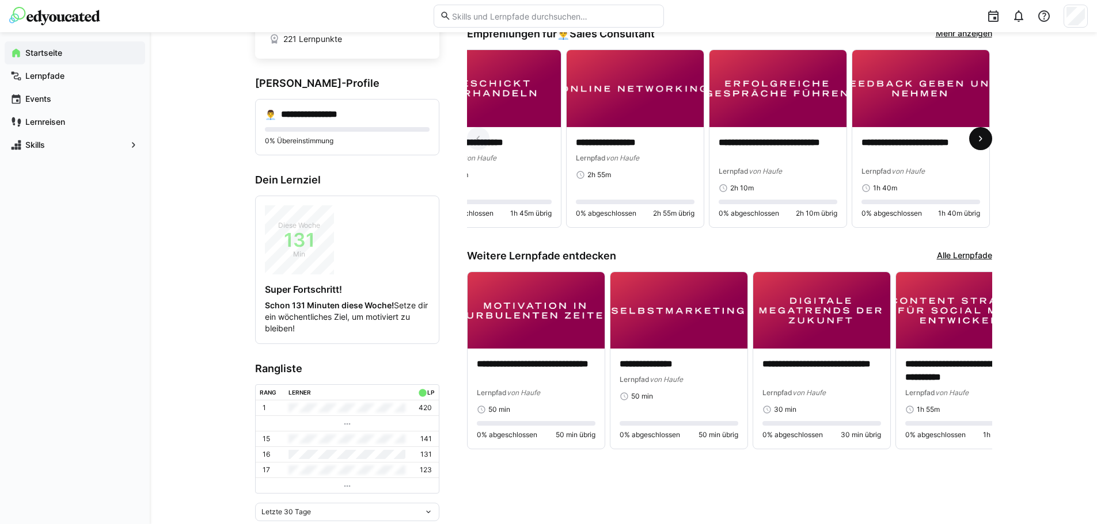
click at [976, 144] on eds-icon at bounding box center [980, 139] width 12 height 12
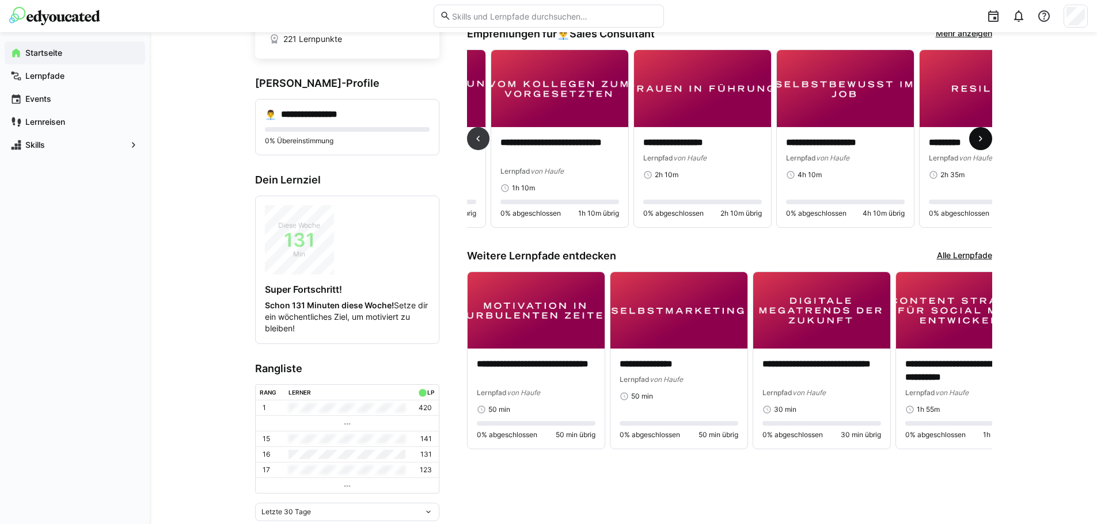
click at [976, 144] on eds-icon at bounding box center [980, 139] width 12 height 12
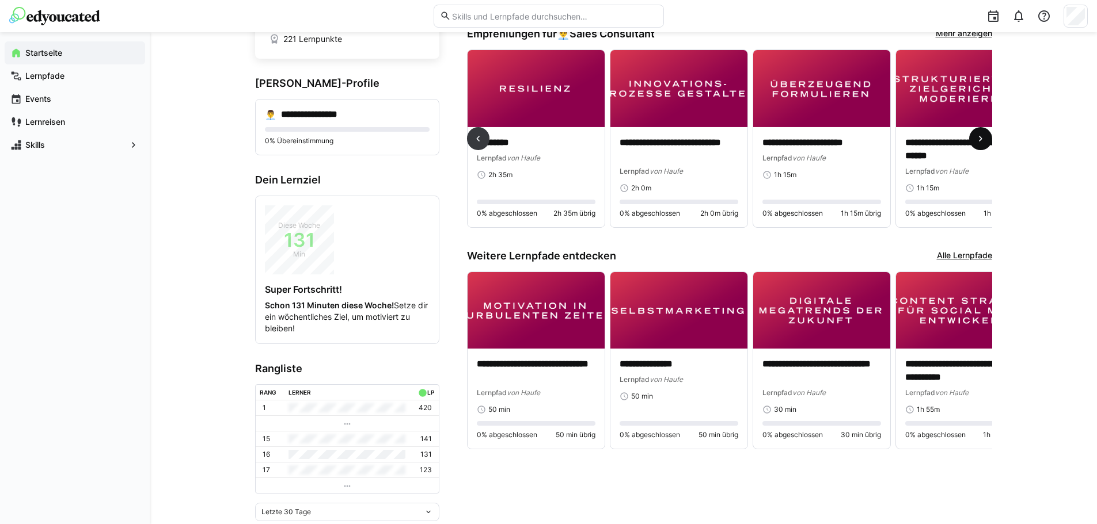
click at [976, 144] on eds-icon at bounding box center [980, 139] width 12 height 12
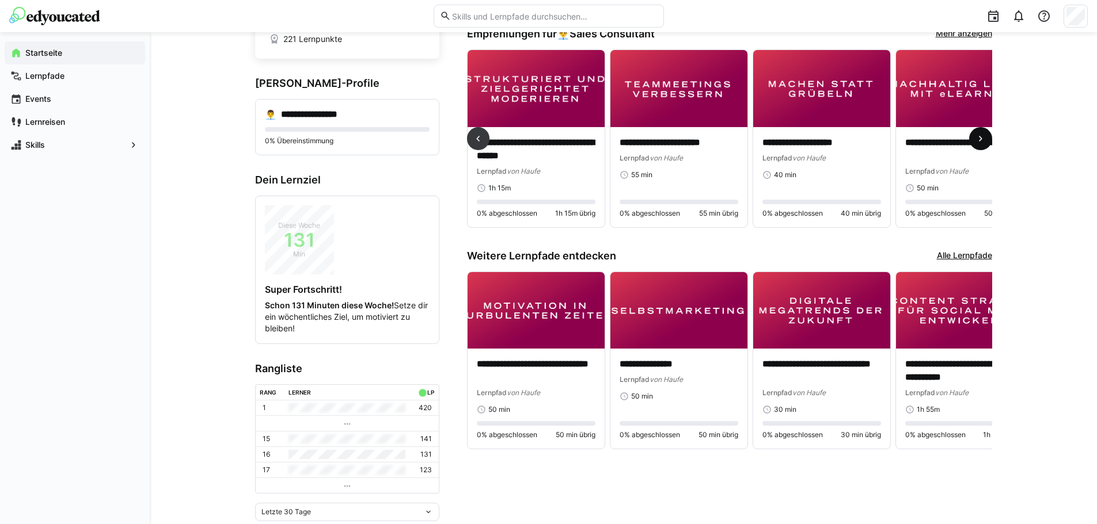
click at [976, 144] on eds-icon at bounding box center [980, 139] width 12 height 12
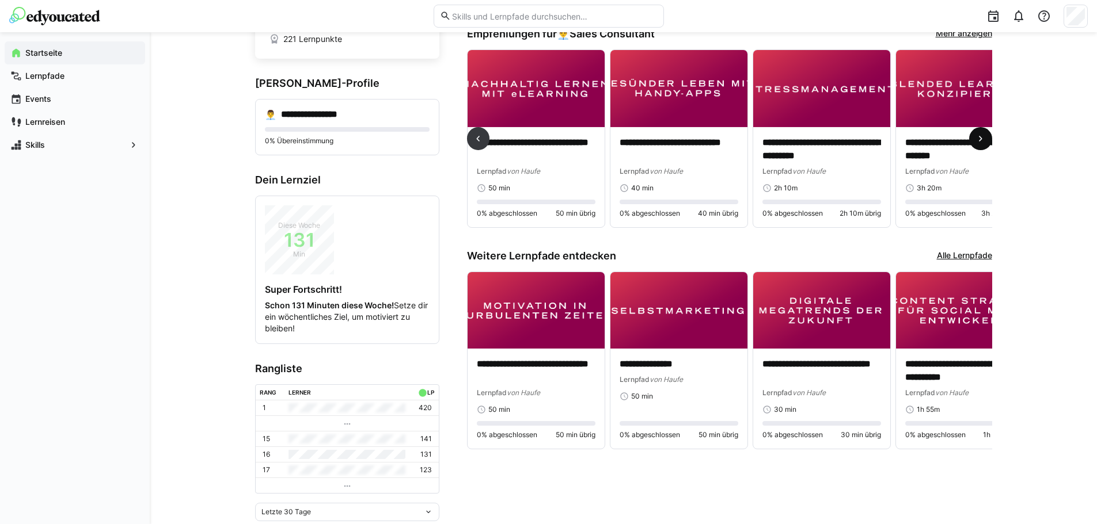
click at [976, 144] on eds-icon at bounding box center [980, 139] width 12 height 12
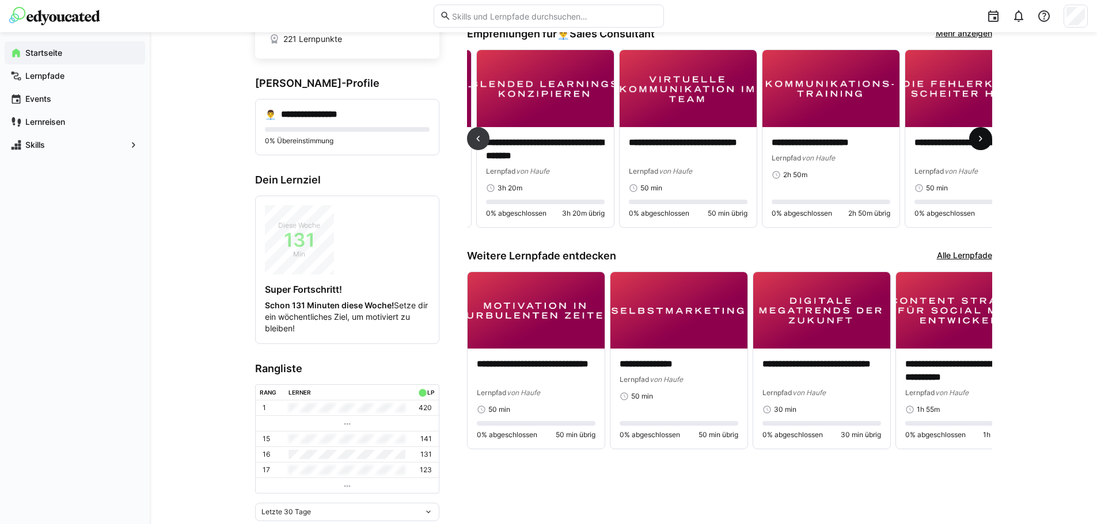
scroll to position [0, 2427]
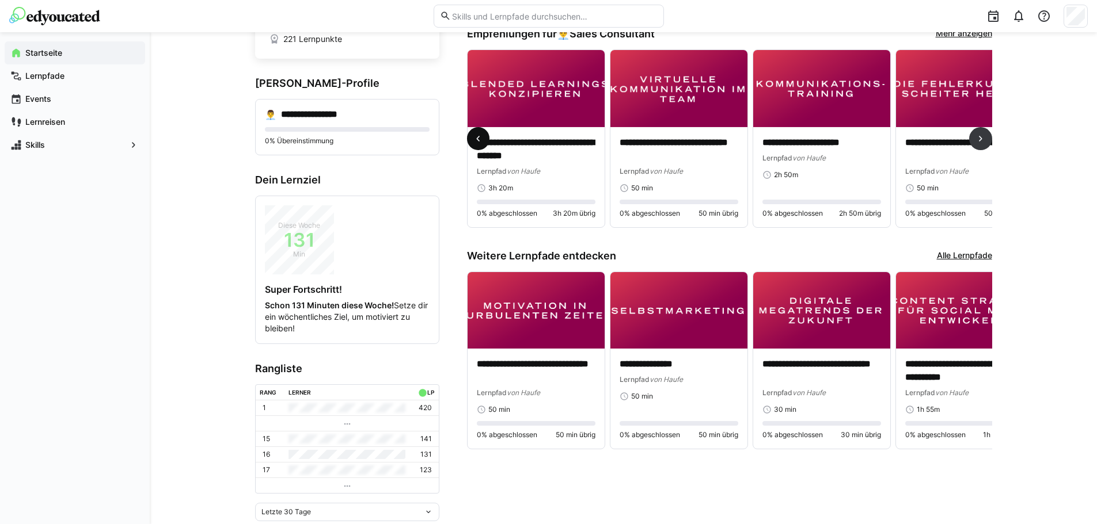
click at [480, 136] on eds-icon at bounding box center [478, 139] width 12 height 12
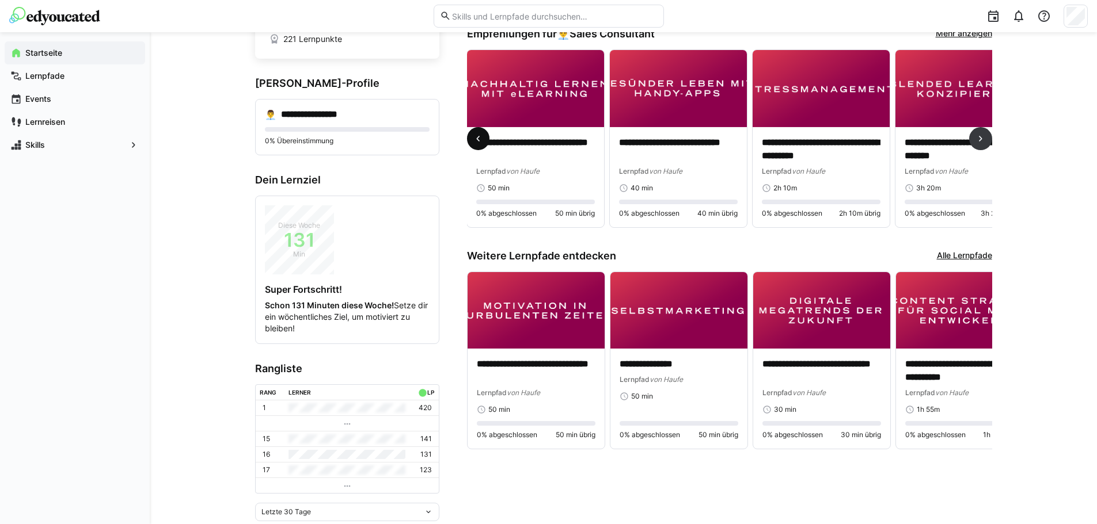
scroll to position [0, 1998]
click at [691, 222] on div "**********" at bounding box center [678, 177] width 137 height 100
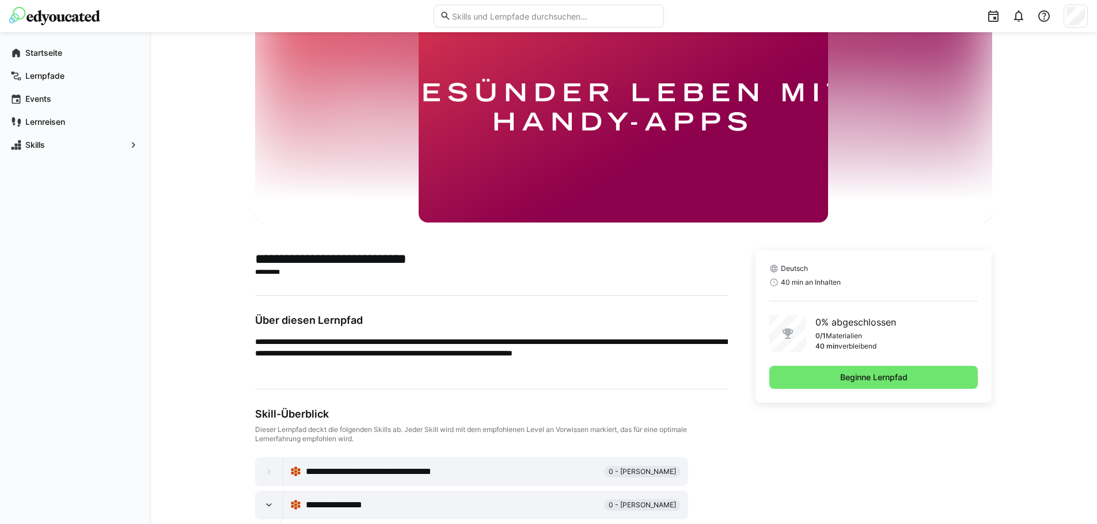
scroll to position [173, 0]
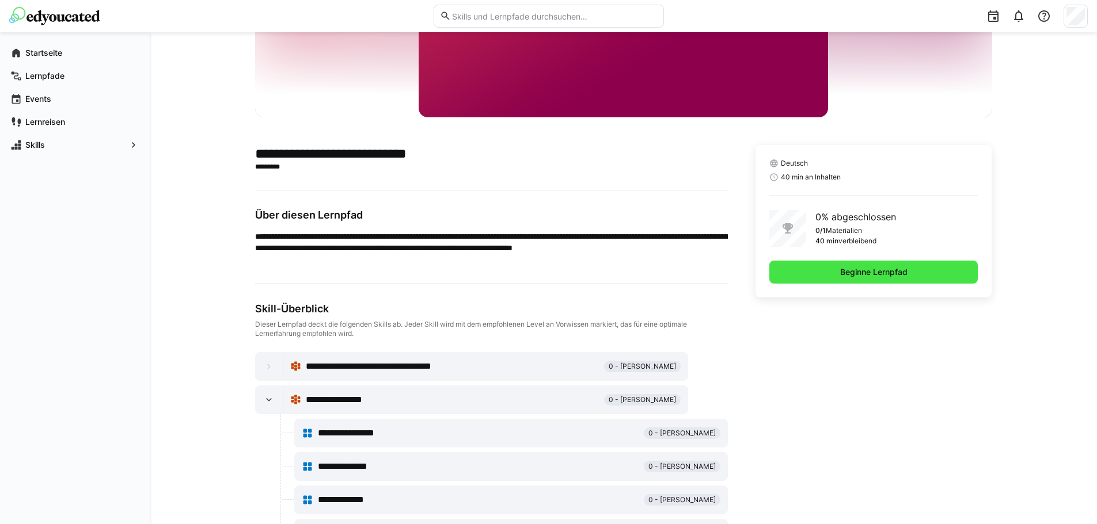
click at [823, 275] on span "Beginne Lernpfad" at bounding box center [873, 272] width 209 height 23
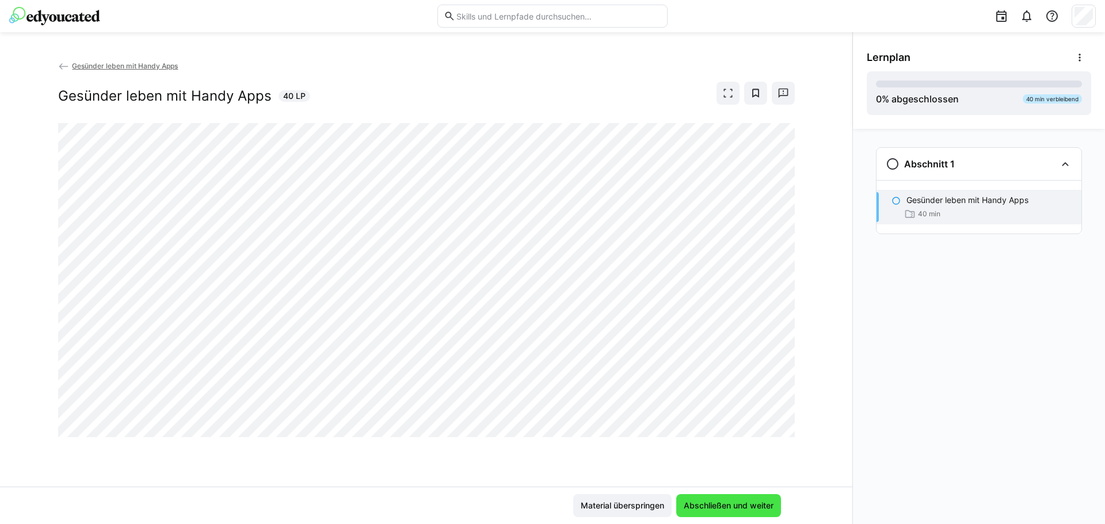
click at [750, 505] on span "Abschließen und weiter" at bounding box center [728, 506] width 93 height 12
click at [710, 502] on span "Abschließen und weiter" at bounding box center [728, 506] width 93 height 12
